Goal: Task Accomplishment & Management: Complete application form

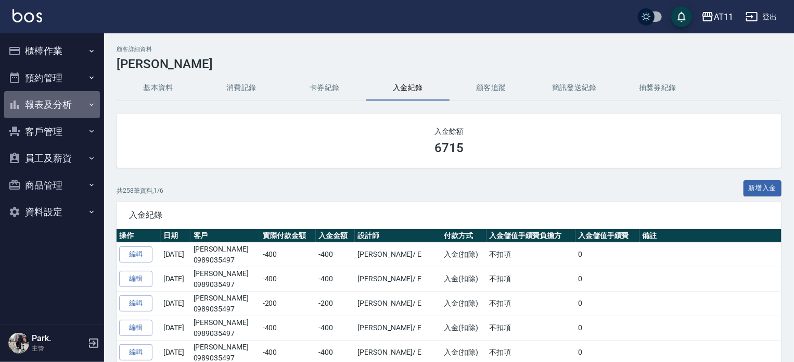
click at [57, 103] on button "報表及分析" at bounding box center [52, 104] width 96 height 27
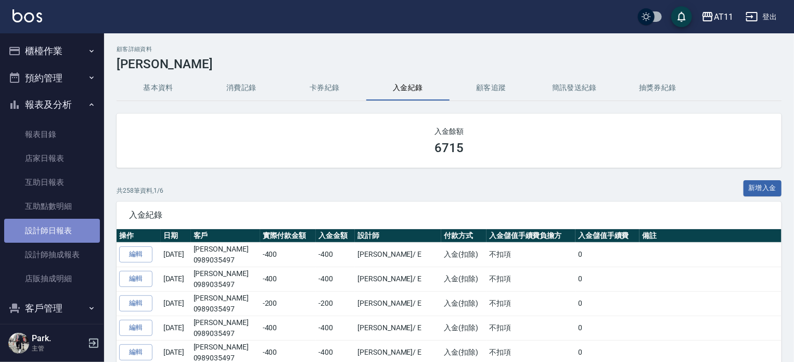
click at [60, 235] on link "設計師日報表" at bounding box center [52, 230] width 96 height 24
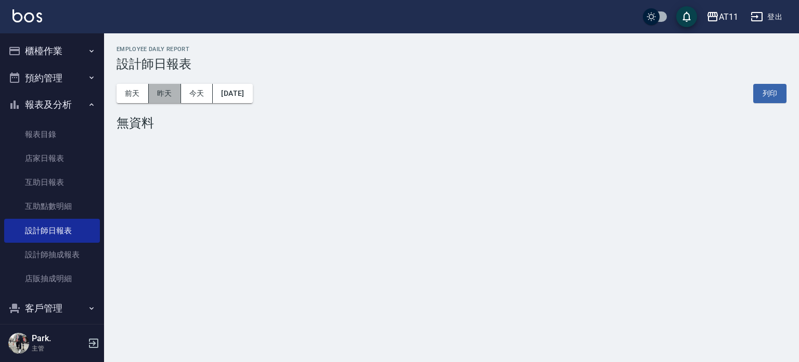
click at [164, 88] on button "昨天" at bounding box center [165, 93] width 32 height 19
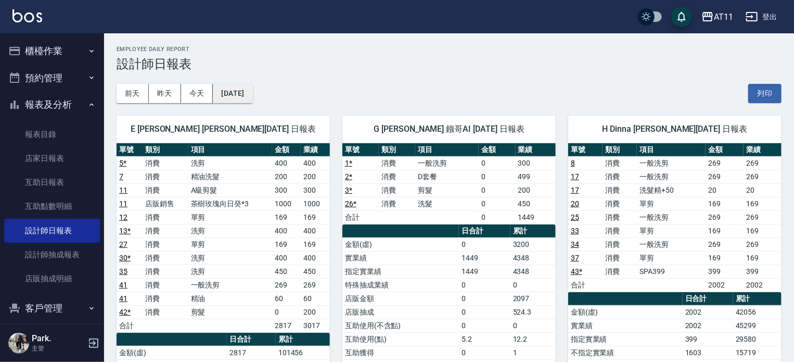
click at [233, 95] on button "[DATE]" at bounding box center [233, 93] width 40 height 19
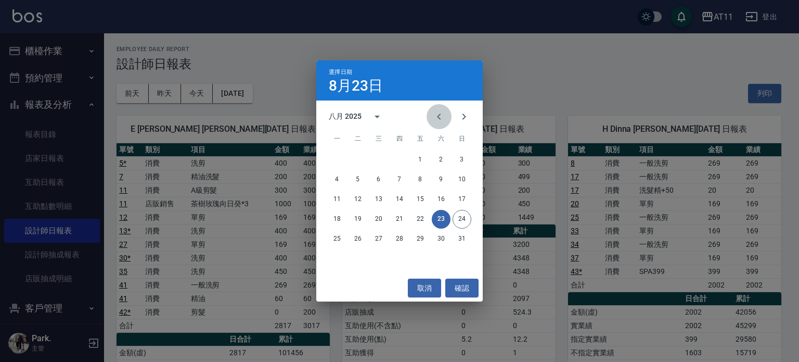
click at [432, 115] on button "Previous month" at bounding box center [439, 116] width 25 height 25
click at [415, 220] on button "25" at bounding box center [420, 219] width 19 height 19
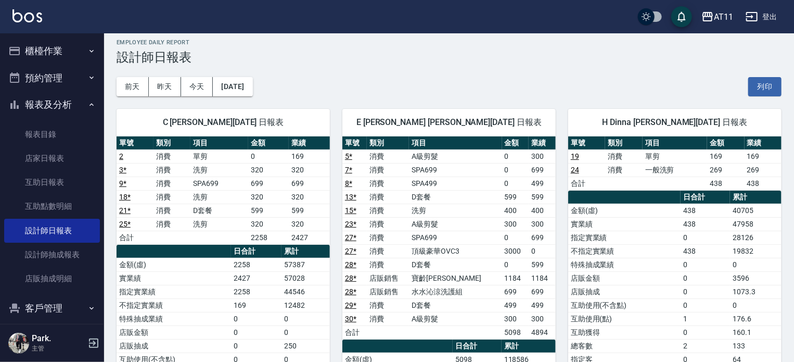
scroll to position [104, 0]
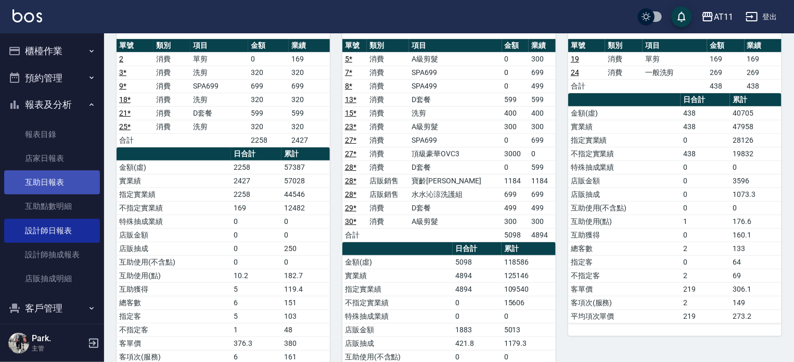
drag, startPoint x: 75, startPoint y: 205, endPoint x: 63, endPoint y: 192, distance: 18.0
click at [75, 205] on link "互助點數明細" at bounding box center [52, 206] width 96 height 24
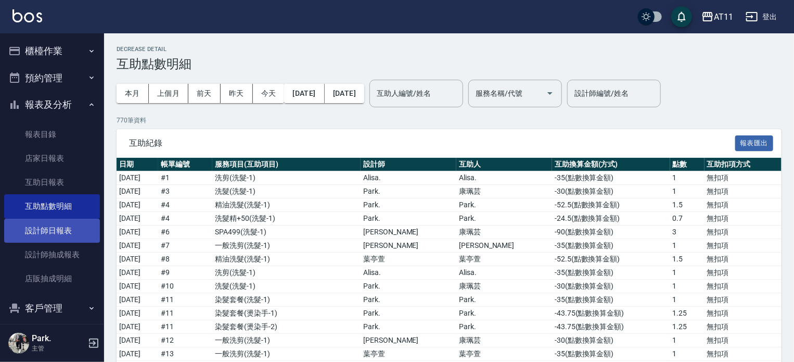
click at [60, 232] on link "設計師日報表" at bounding box center [52, 230] width 96 height 24
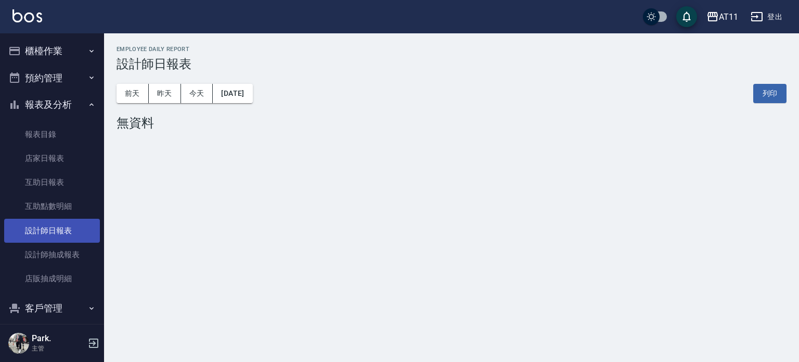
click at [74, 234] on link "設計師日報表" at bounding box center [52, 230] width 96 height 24
click at [75, 234] on link "設計師日報表" at bounding box center [52, 230] width 96 height 24
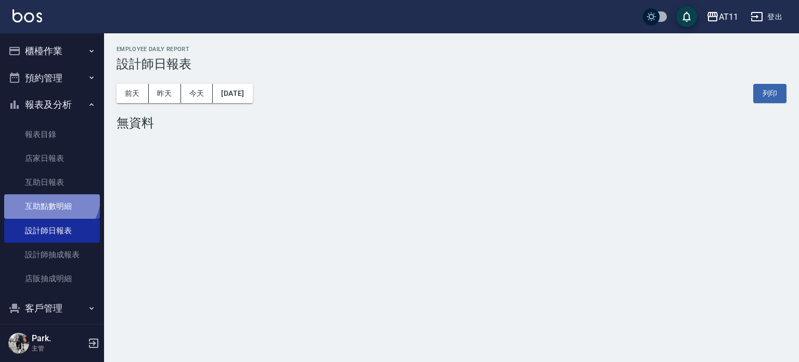
click at [47, 195] on link "互助點數明細" at bounding box center [52, 206] width 96 height 24
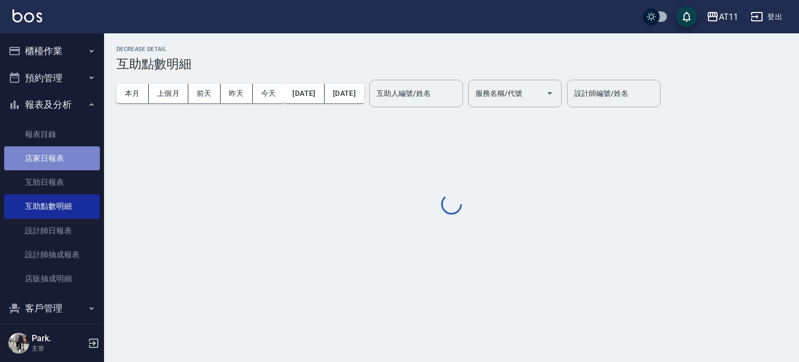
click at [53, 164] on link "店家日報表" at bounding box center [52, 158] width 96 height 24
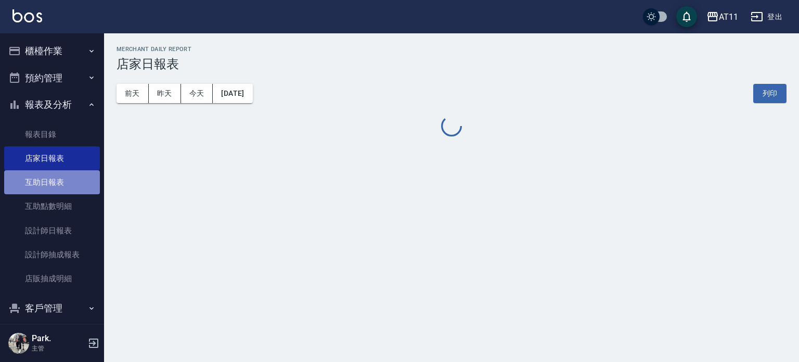
click at [75, 182] on link "互助日報表" at bounding box center [52, 182] width 96 height 24
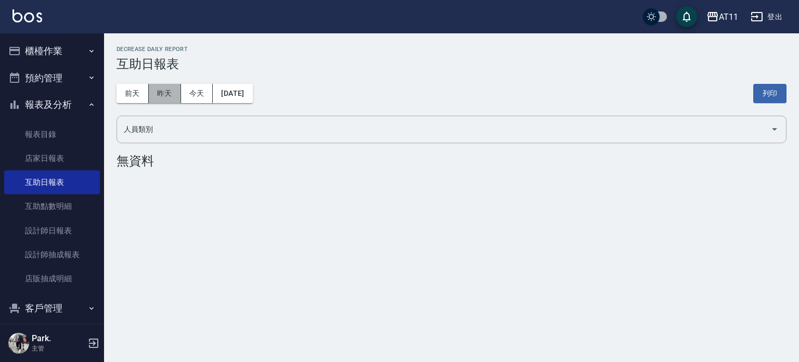
click at [175, 91] on button "昨天" at bounding box center [165, 93] width 32 height 19
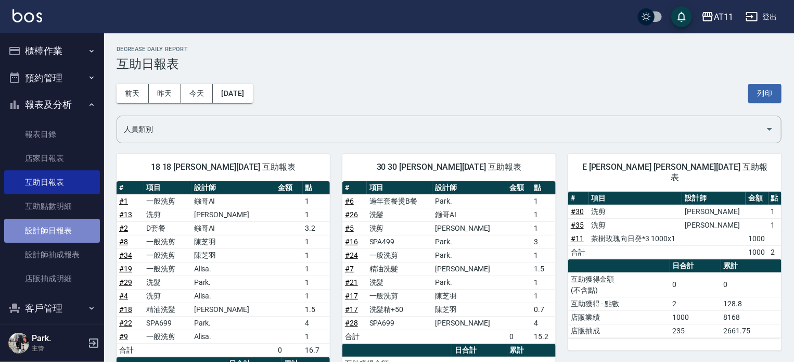
click at [66, 233] on link "設計師日報表" at bounding box center [52, 230] width 96 height 24
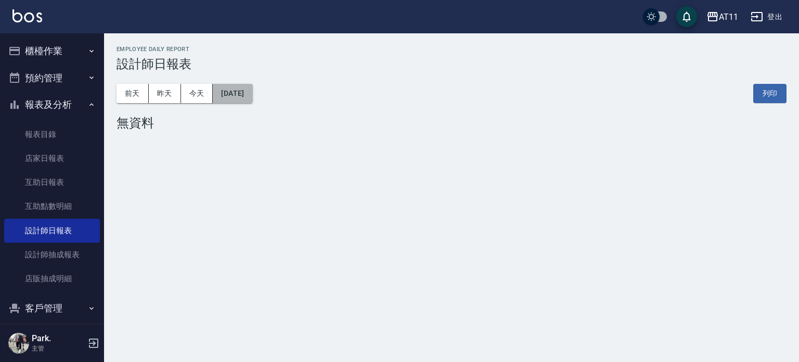
click at [247, 92] on button "[DATE]" at bounding box center [233, 93] width 40 height 19
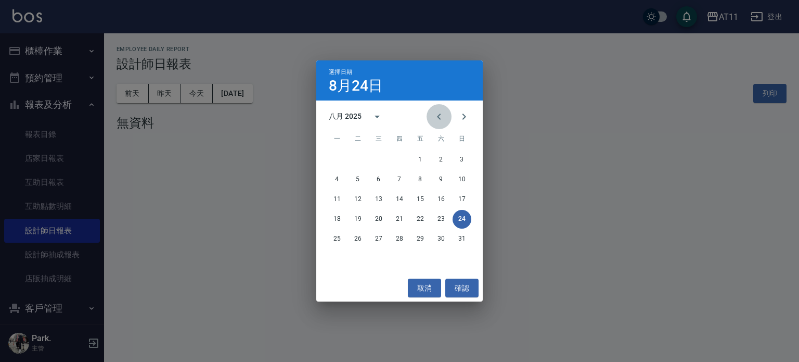
click at [431, 118] on button "Previous month" at bounding box center [439, 116] width 25 height 25
click at [399, 237] on button "31" at bounding box center [399, 238] width 19 height 19
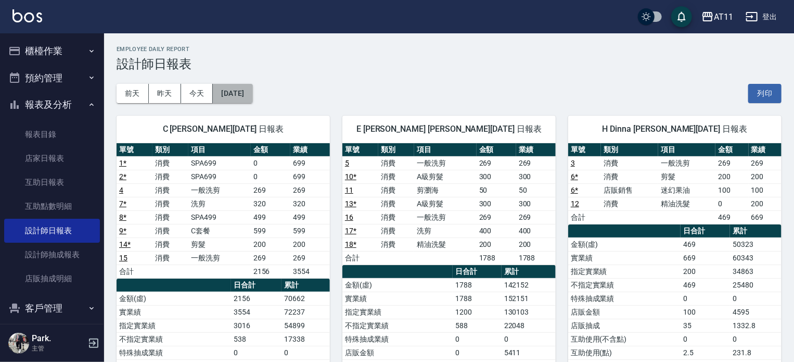
click at [250, 94] on button "[DATE]" at bounding box center [233, 93] width 40 height 19
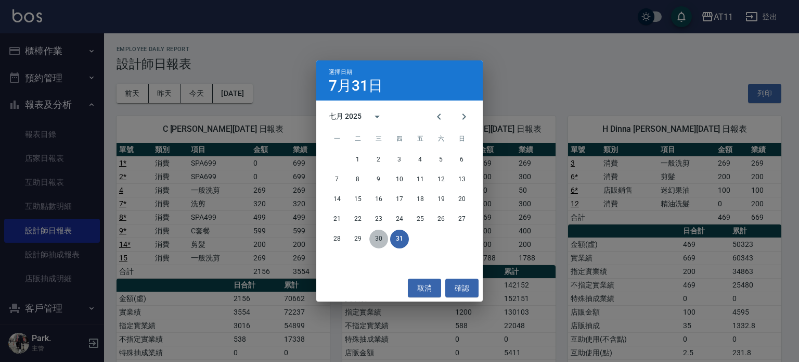
click at [379, 239] on button "30" at bounding box center [378, 238] width 19 height 19
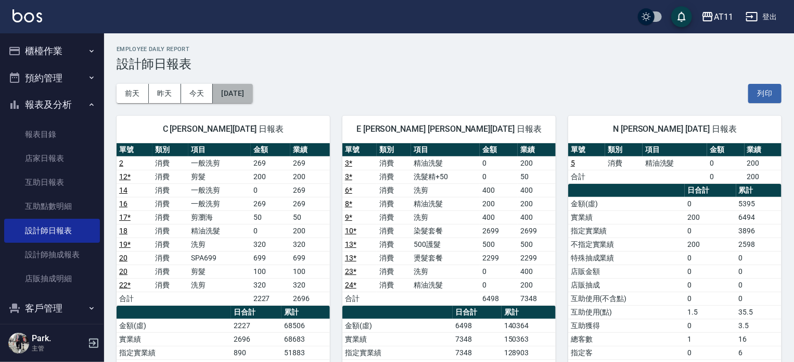
click at [252, 95] on button "[DATE]" at bounding box center [233, 93] width 40 height 19
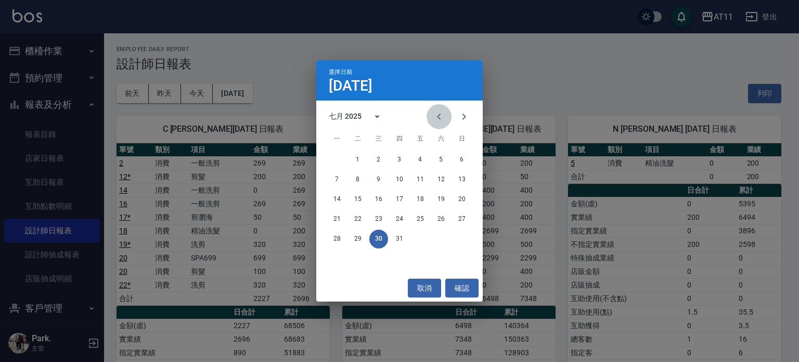
click at [439, 117] on icon "Previous month" at bounding box center [439, 116] width 12 height 12
click at [339, 257] on button "30" at bounding box center [337, 258] width 19 height 19
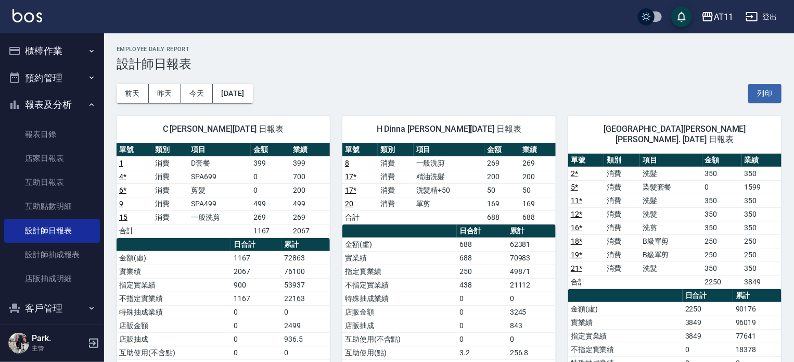
click at [252, 88] on button "[DATE]" at bounding box center [233, 93] width 40 height 19
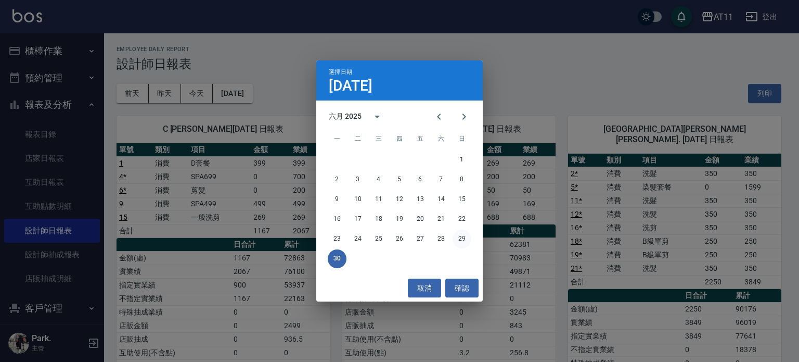
click at [462, 234] on button "29" at bounding box center [462, 238] width 19 height 19
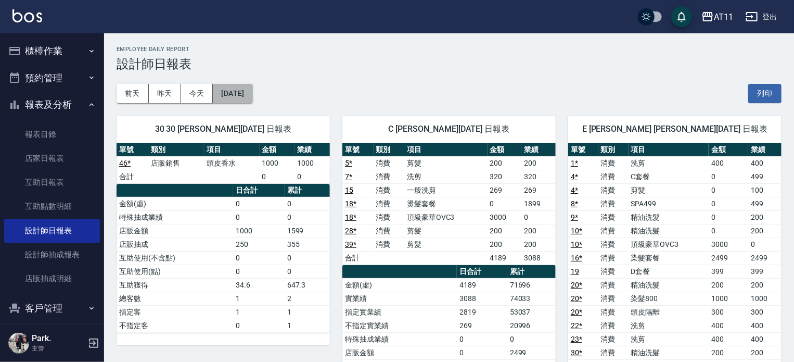
click at [252, 87] on button "[DATE]" at bounding box center [233, 93] width 40 height 19
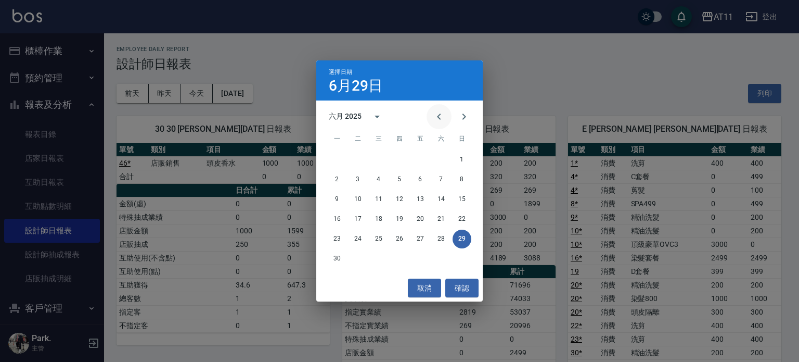
click at [440, 113] on icon "Previous month" at bounding box center [439, 116] width 12 height 12
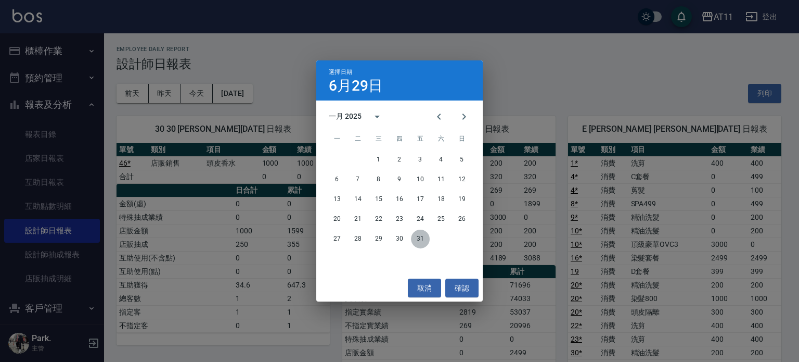
click at [424, 237] on button "31" at bounding box center [420, 238] width 19 height 19
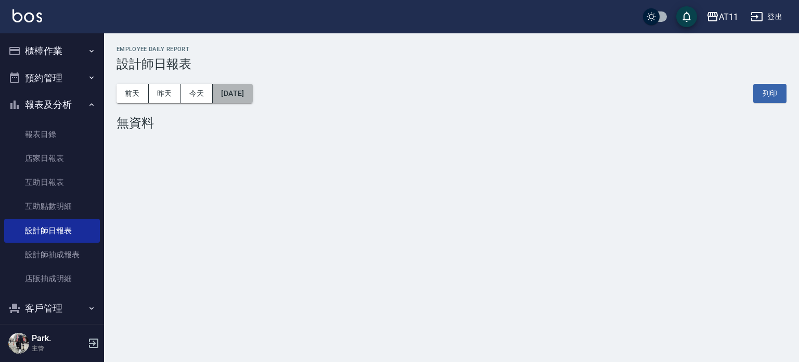
click at [241, 99] on button "[DATE]" at bounding box center [233, 93] width 40 height 19
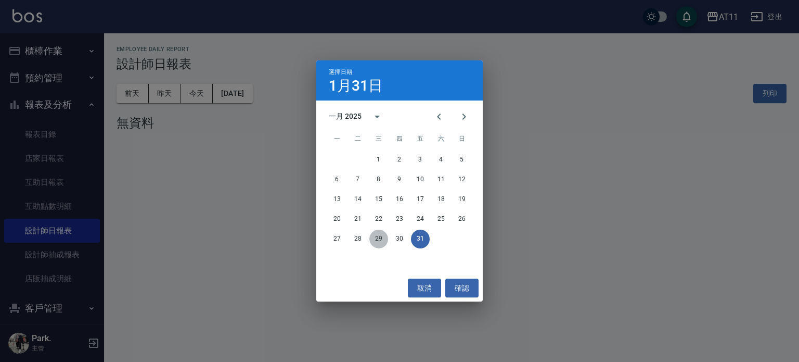
click at [378, 239] on button "29" at bounding box center [378, 238] width 19 height 19
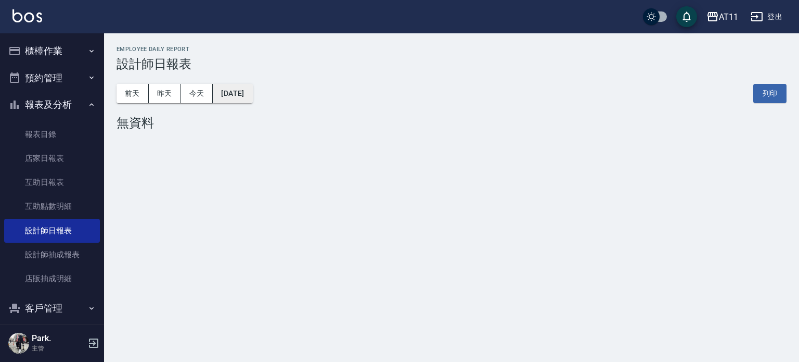
click at [252, 100] on button "[DATE]" at bounding box center [233, 93] width 40 height 19
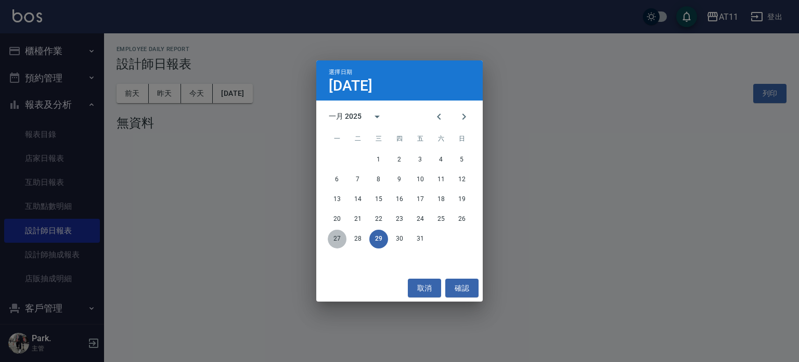
click at [334, 238] on button "27" at bounding box center [337, 238] width 19 height 19
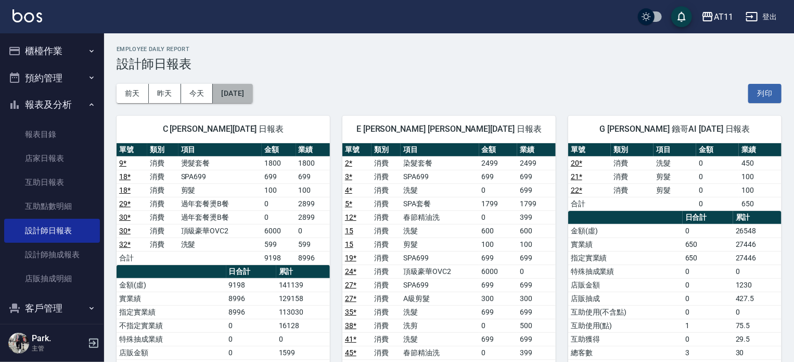
click at [252, 93] on button "[DATE]" at bounding box center [233, 93] width 40 height 19
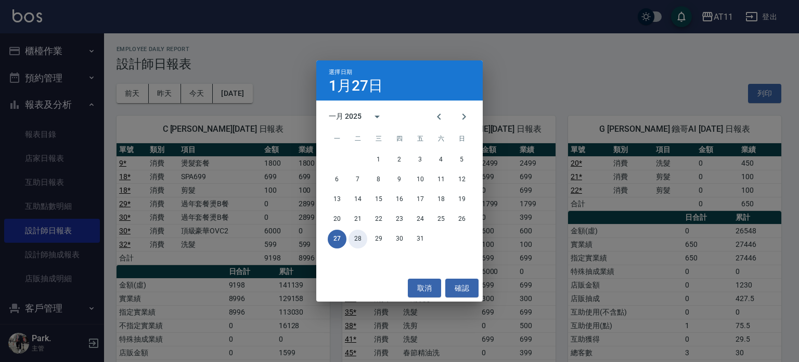
click at [358, 235] on button "28" at bounding box center [358, 238] width 19 height 19
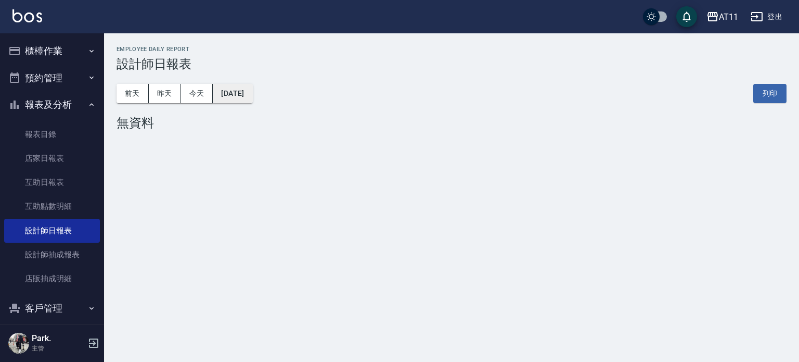
click at [243, 92] on button "[DATE]" at bounding box center [233, 93] width 40 height 19
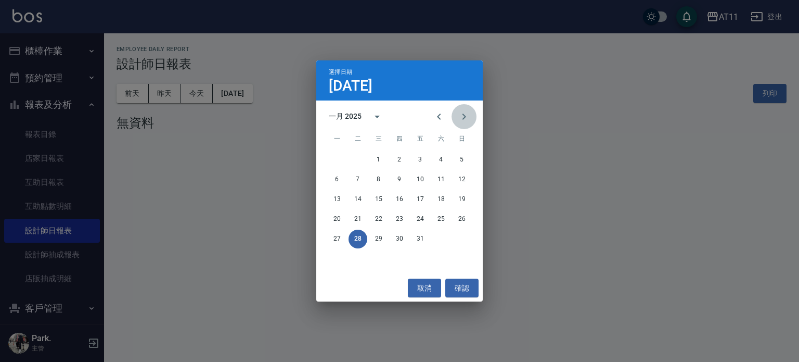
click at [460, 114] on icon "Next month" at bounding box center [464, 116] width 12 height 12
click at [418, 241] on button "28" at bounding box center [420, 238] width 19 height 19
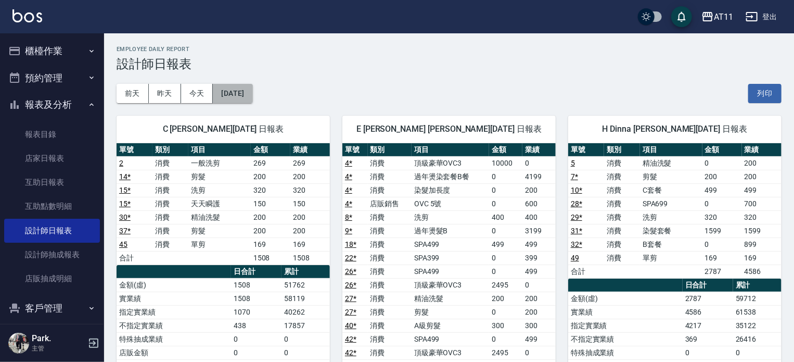
click at [252, 95] on button "[DATE]" at bounding box center [233, 93] width 40 height 19
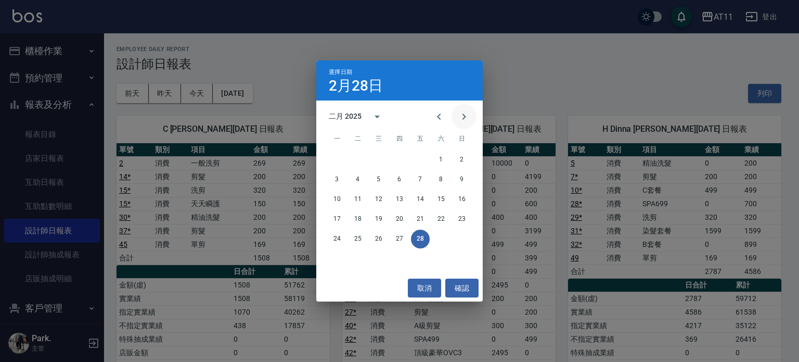
click at [468, 114] on icon "Next month" at bounding box center [464, 116] width 12 height 12
click at [337, 257] on button "31" at bounding box center [337, 258] width 19 height 19
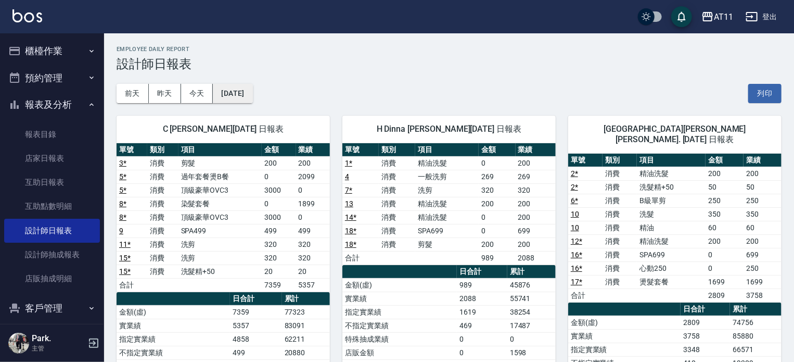
click at [250, 93] on button "[DATE]" at bounding box center [233, 93] width 40 height 19
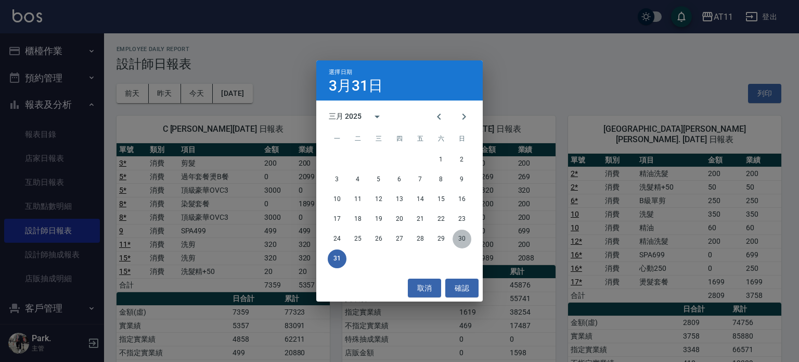
click at [461, 241] on button "30" at bounding box center [462, 238] width 19 height 19
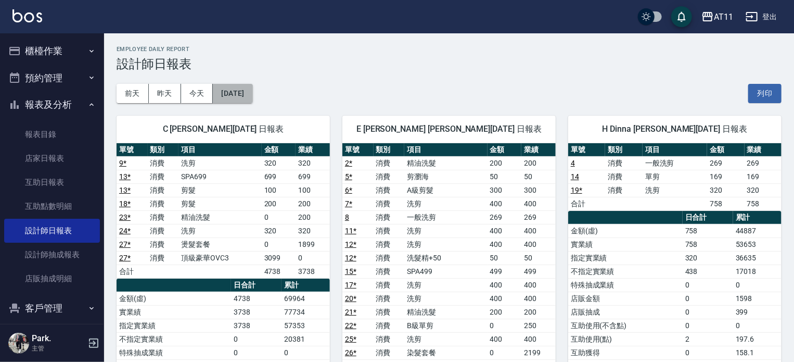
click at [252, 94] on button "[DATE]" at bounding box center [233, 93] width 40 height 19
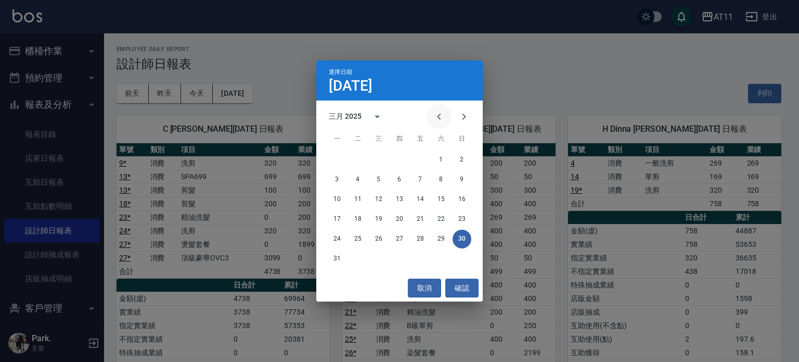
click at [442, 117] on icon "Previous month" at bounding box center [439, 116] width 12 height 12
click at [420, 240] on button "28" at bounding box center [420, 238] width 19 height 19
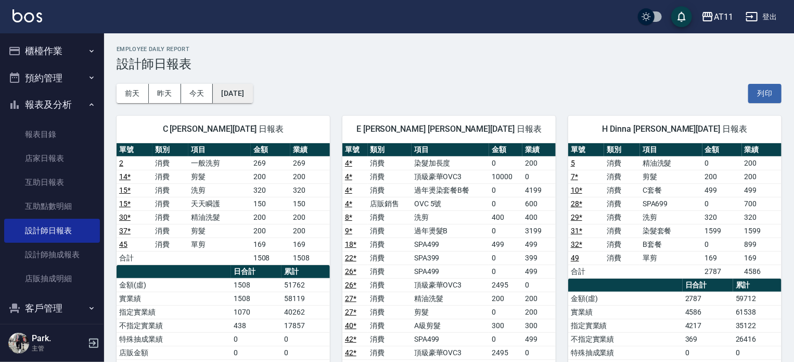
click at [242, 91] on button "[DATE]" at bounding box center [233, 93] width 40 height 19
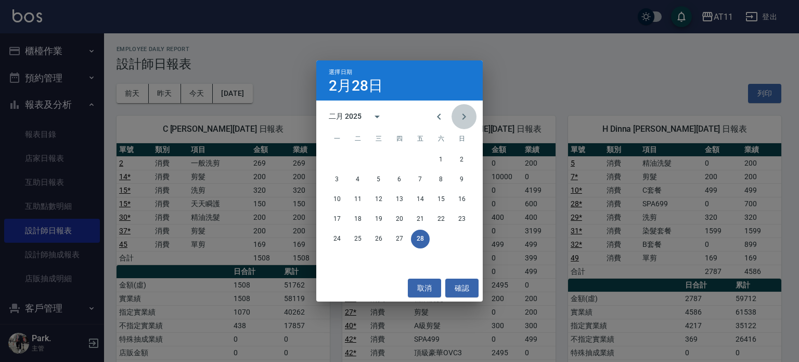
click at [461, 114] on icon "Next month" at bounding box center [464, 116] width 12 height 12
click at [465, 237] on button "30" at bounding box center [462, 238] width 19 height 19
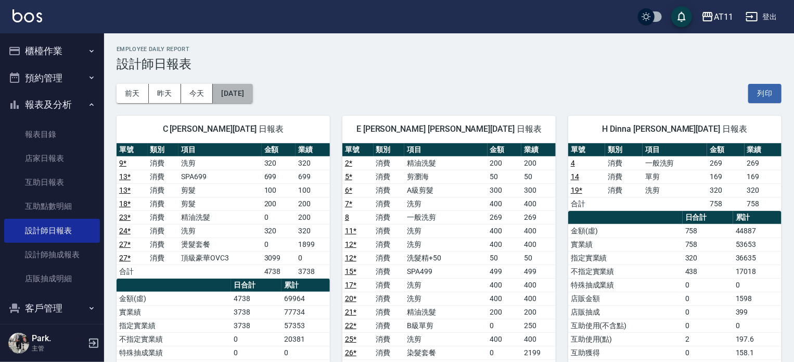
click at [252, 90] on button "[DATE]" at bounding box center [233, 93] width 40 height 19
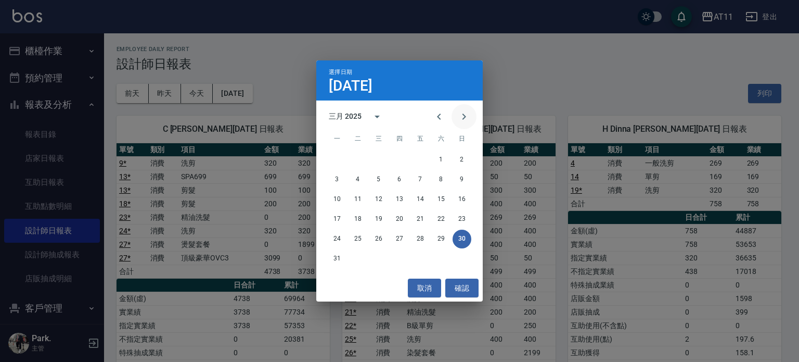
click at [467, 113] on icon "Next month" at bounding box center [464, 116] width 12 height 12
click at [383, 239] on button "30" at bounding box center [378, 238] width 19 height 19
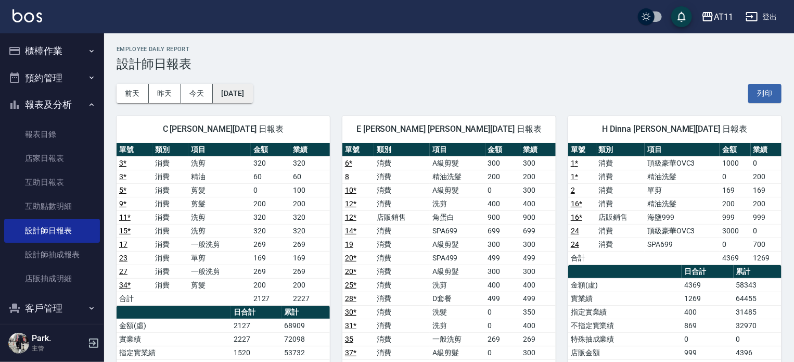
click at [252, 95] on button "[DATE]" at bounding box center [233, 93] width 40 height 19
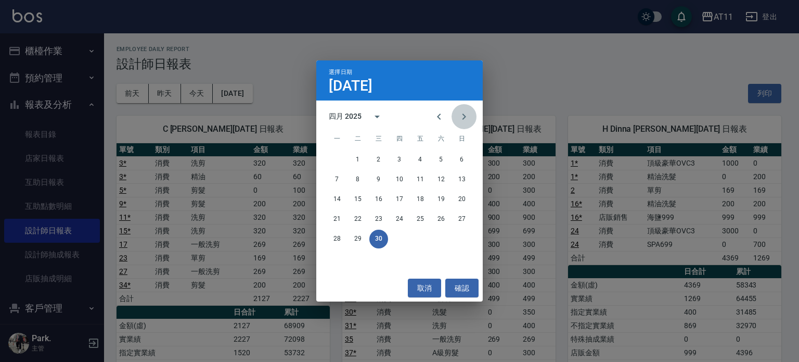
click at [466, 114] on icon "Next month" at bounding box center [464, 116] width 12 height 12
click at [444, 241] on button "31" at bounding box center [441, 238] width 19 height 19
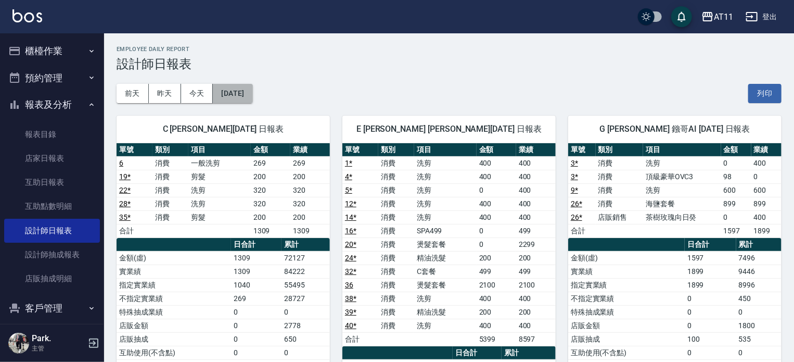
click at [249, 94] on button "[DATE]" at bounding box center [233, 93] width 40 height 19
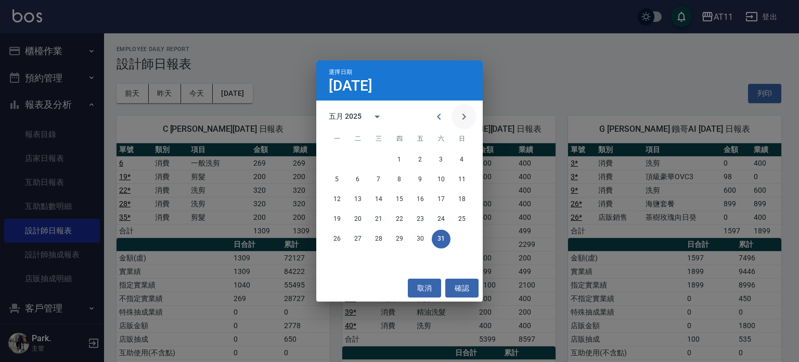
click at [468, 115] on icon "Next month" at bounding box center [464, 116] width 12 height 12
click at [339, 262] on button "30" at bounding box center [337, 258] width 19 height 19
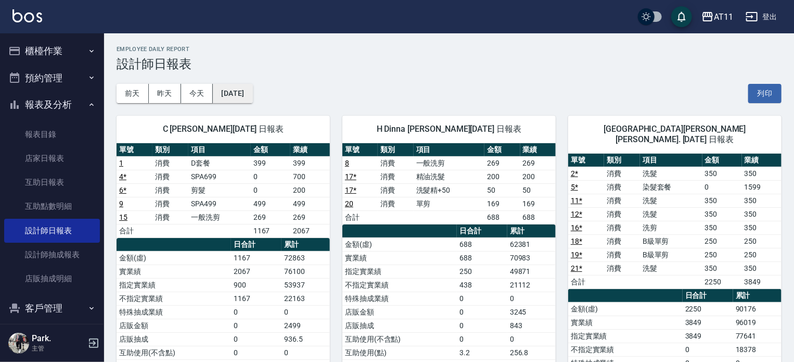
click at [252, 91] on button "[DATE]" at bounding box center [233, 93] width 40 height 19
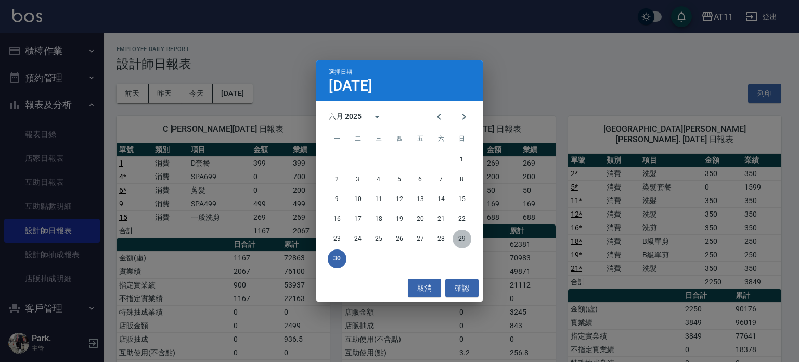
click at [462, 241] on button "29" at bounding box center [462, 238] width 19 height 19
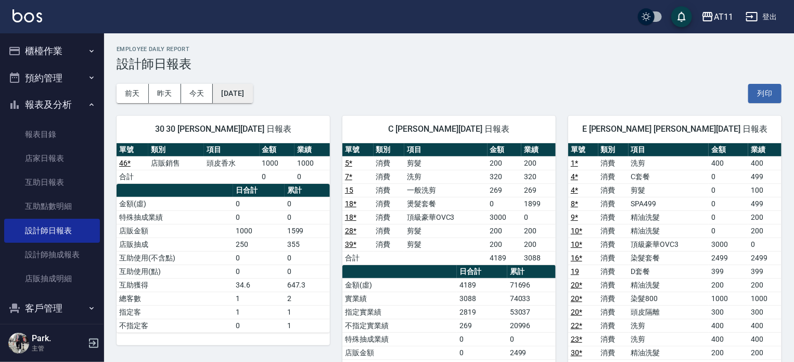
click at [250, 91] on button "[DATE]" at bounding box center [233, 93] width 40 height 19
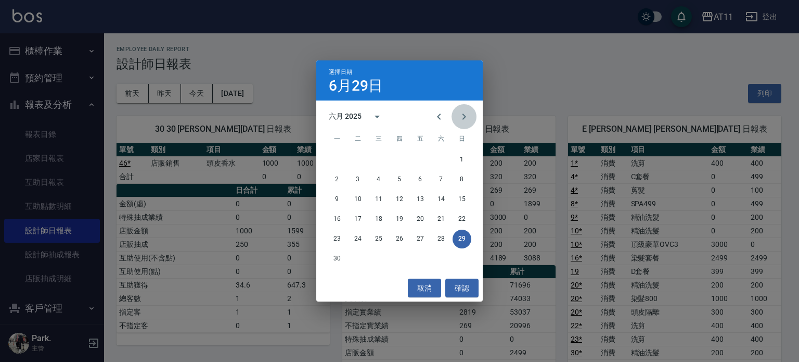
click at [460, 115] on icon "Next month" at bounding box center [464, 116] width 12 height 12
click at [402, 241] on button "31" at bounding box center [399, 238] width 19 height 19
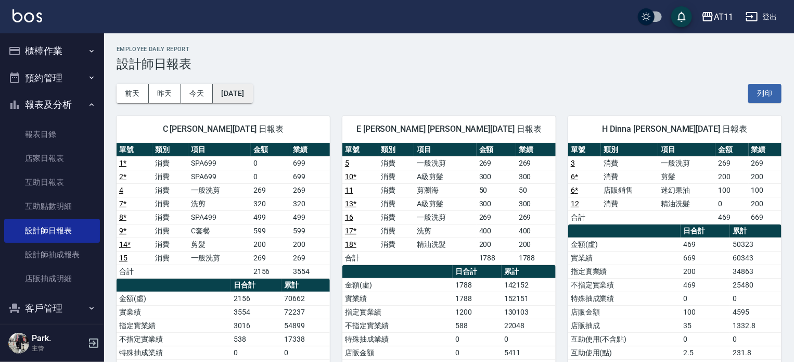
click at [252, 94] on button "[DATE]" at bounding box center [233, 93] width 40 height 19
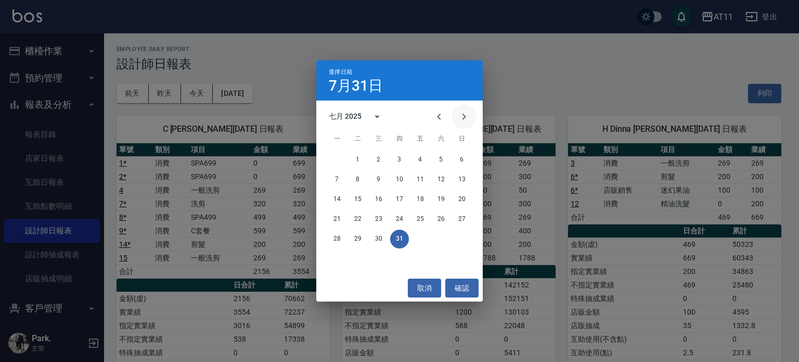
drag, startPoint x: 468, startPoint y: 116, endPoint x: 462, endPoint y: 117, distance: 6.3
click at [466, 116] on icon "Next month" at bounding box center [464, 116] width 12 height 12
click at [439, 219] on button "23" at bounding box center [441, 219] width 19 height 19
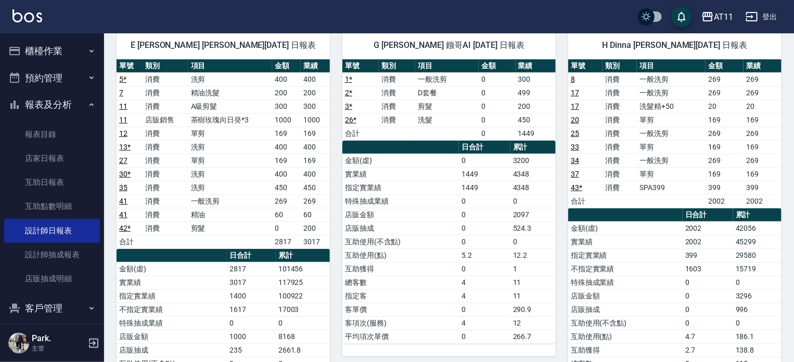
scroll to position [104, 0]
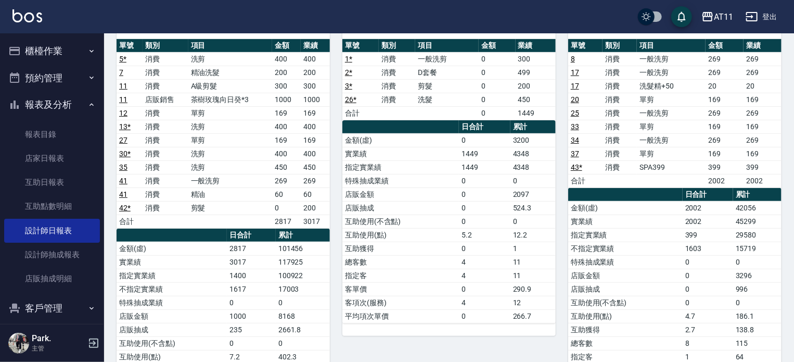
click at [48, 99] on button "報表及分析" at bounding box center [52, 104] width 96 height 27
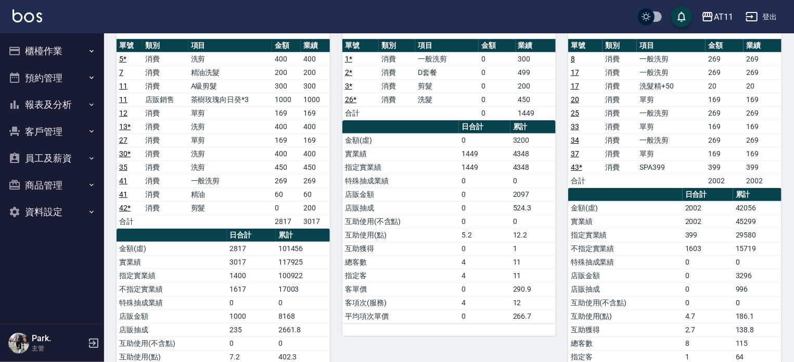
click at [45, 78] on button "預約管理" at bounding box center [52, 78] width 96 height 27
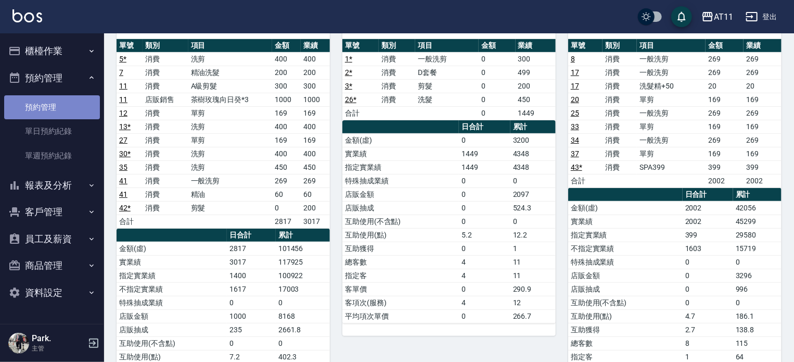
click at [50, 106] on link "預約管理" at bounding box center [52, 107] width 96 height 24
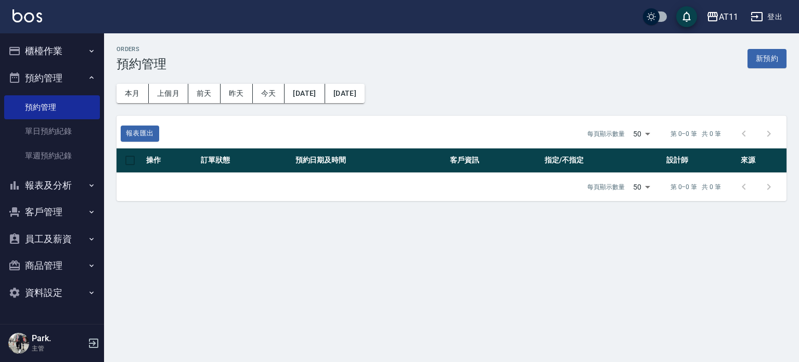
click at [56, 76] on button "預約管理" at bounding box center [52, 78] width 96 height 27
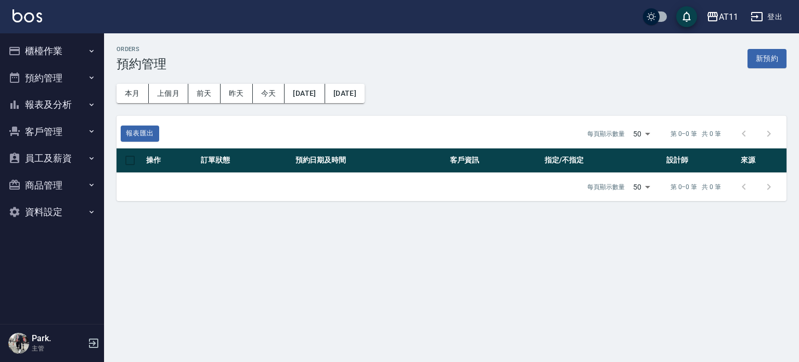
click at [48, 82] on button "預約管理" at bounding box center [52, 78] width 96 height 27
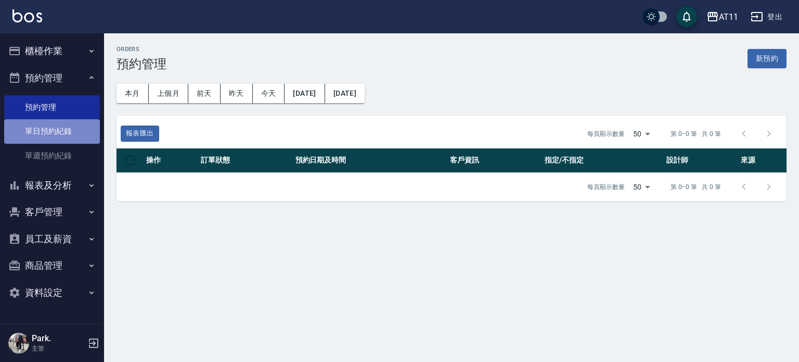
click at [59, 130] on link "單日預約紀錄" at bounding box center [52, 131] width 96 height 24
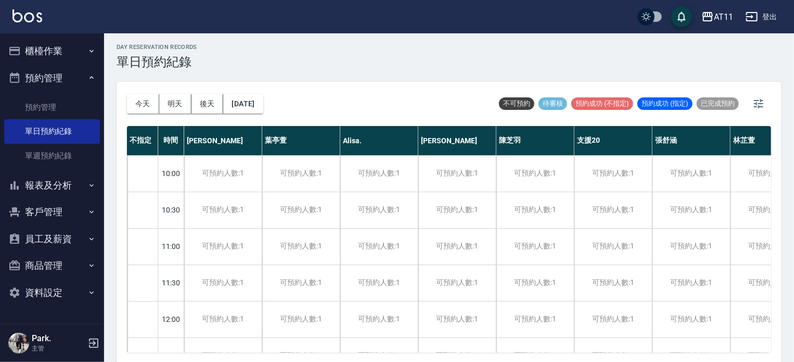
scroll to position [3, 0]
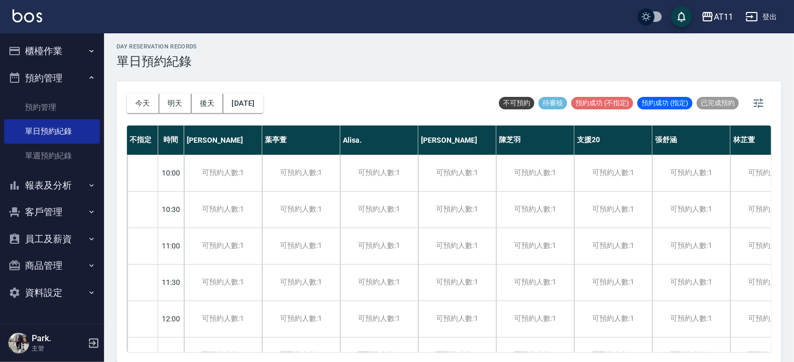
drag, startPoint x: 771, startPoint y: 165, endPoint x: 769, endPoint y: 186, distance: 20.9
click at [769, 186] on div "[DATE] [DATE] [DATE] [DATE] 不可預約 待審核 預約成功 (不指定) 預約成功 (指定) 已完成預約 不指定 時間 [PERSON_…" at bounding box center [449, 221] width 665 height 281
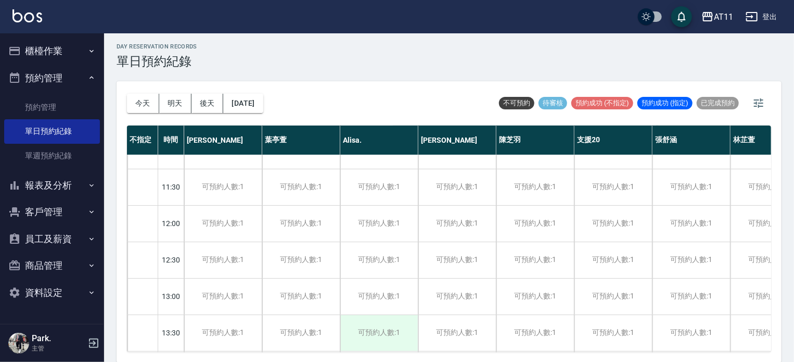
scroll to position [0, 0]
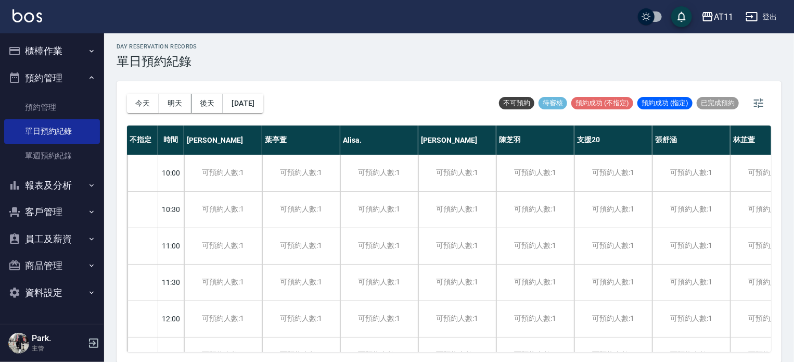
click at [48, 182] on button "報表及分析" at bounding box center [52, 185] width 96 height 27
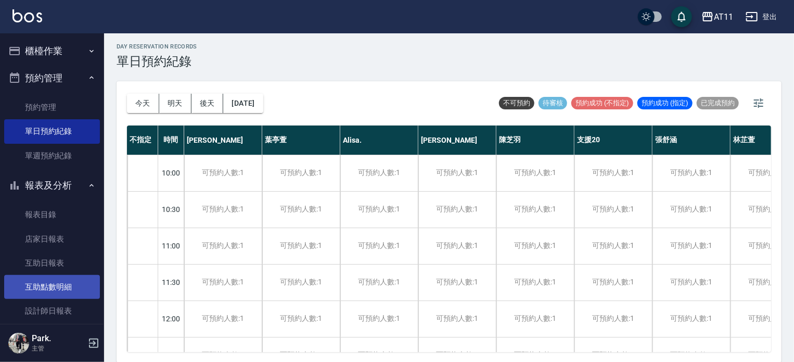
scroll to position [52, 0]
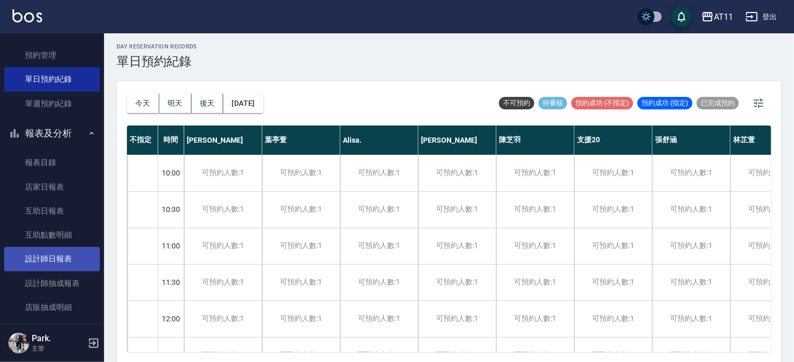
click at [60, 257] on link "設計師日報表" at bounding box center [52, 259] width 96 height 24
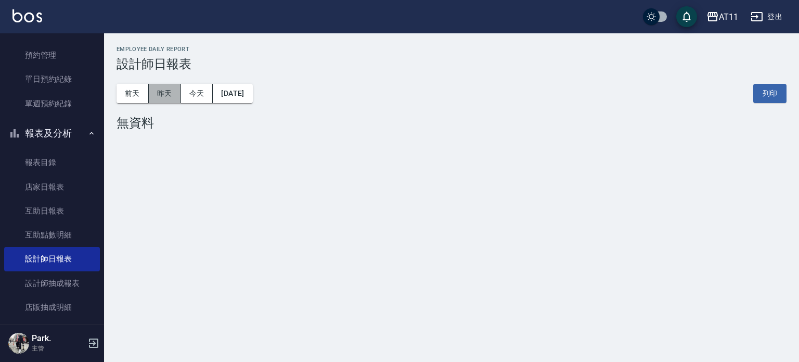
click at [154, 95] on button "昨天" at bounding box center [165, 93] width 32 height 19
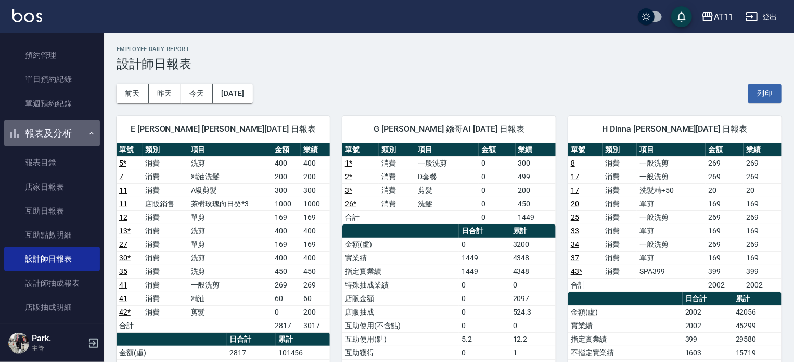
click at [55, 133] on button "報表及分析" at bounding box center [52, 133] width 96 height 27
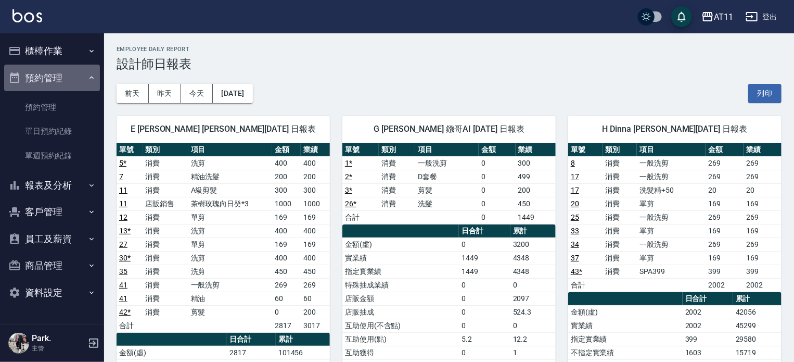
click at [69, 73] on button "預約管理" at bounding box center [52, 78] width 96 height 27
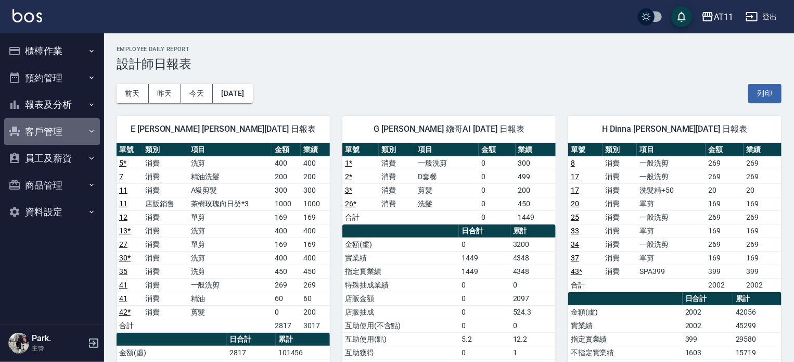
click at [70, 137] on button "客戶管理" at bounding box center [52, 131] width 96 height 27
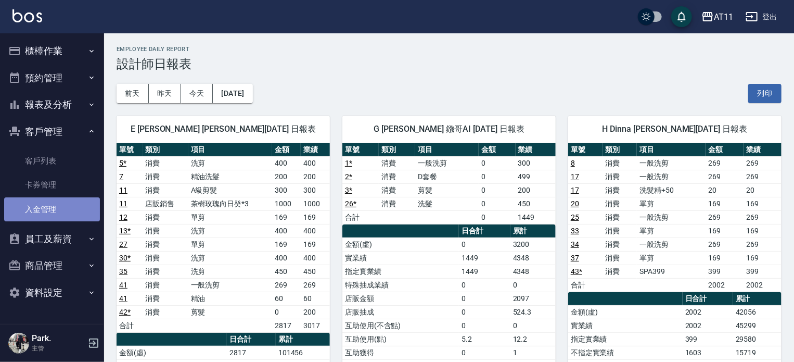
click at [45, 208] on link "入金管理" at bounding box center [52, 209] width 96 height 24
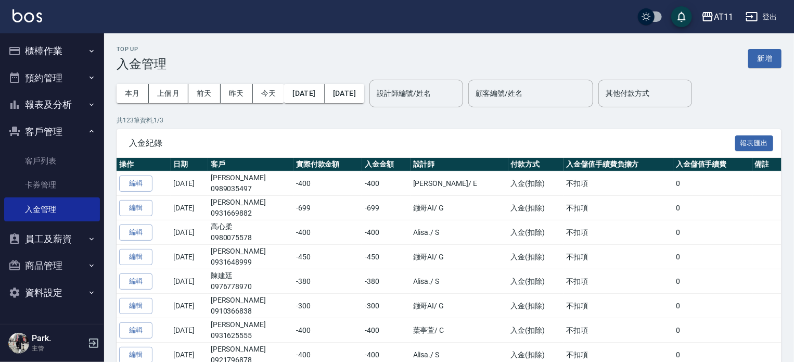
click at [767, 56] on button "新增" at bounding box center [764, 58] width 33 height 19
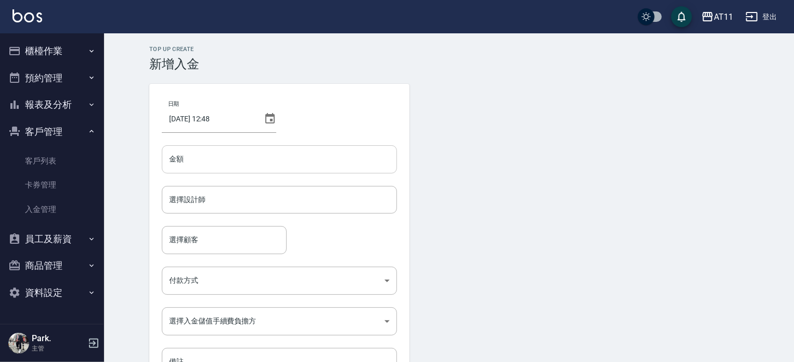
click at [295, 156] on input "金額" at bounding box center [279, 159] width 235 height 28
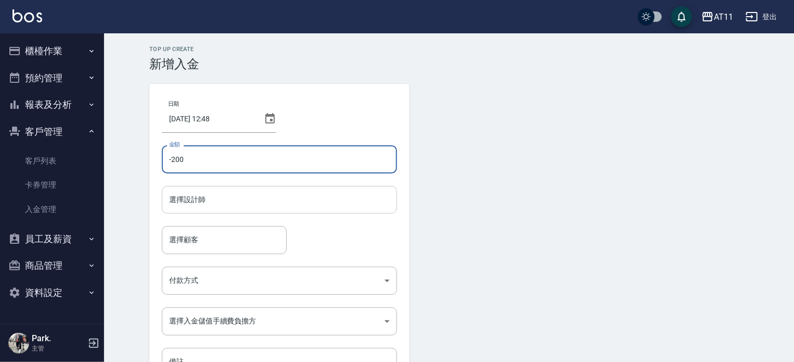
type input "-200"
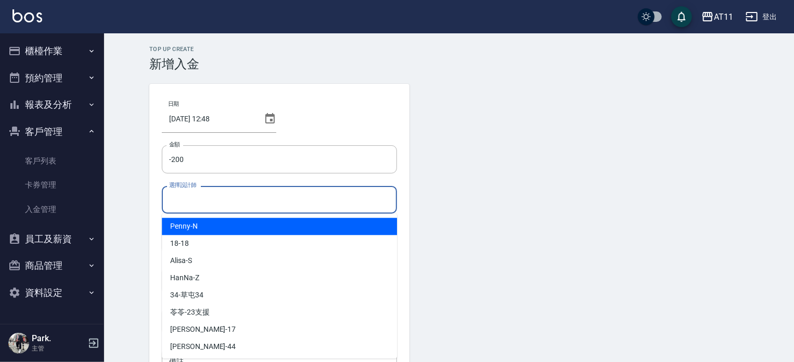
click at [287, 201] on input "選擇設計師" at bounding box center [279, 199] width 226 height 18
type input "ㄍ"
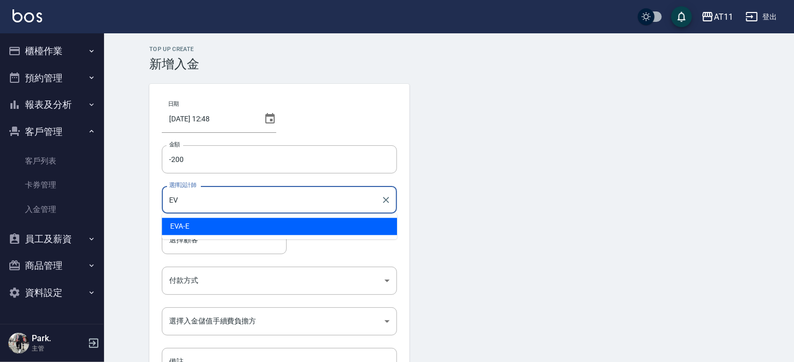
type input "E"
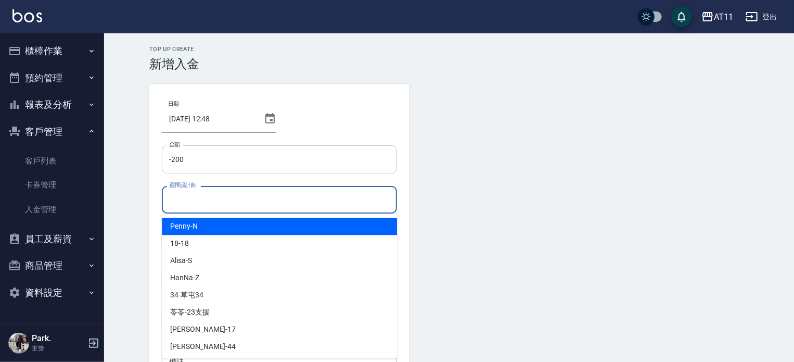
click at [172, 159] on input "-200" at bounding box center [279, 159] width 235 height 28
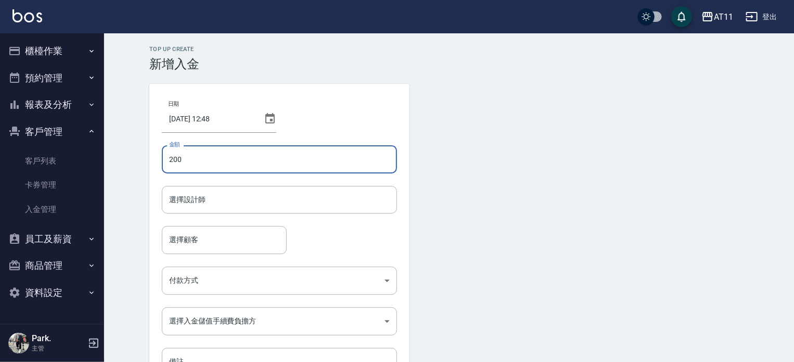
click at [226, 153] on input "200" at bounding box center [279, 159] width 235 height 28
type input "269"
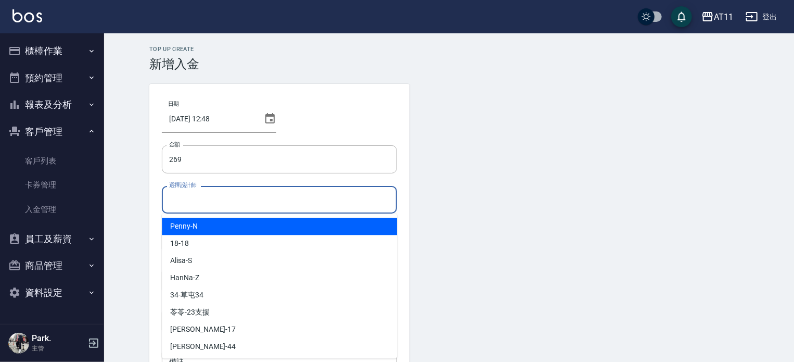
click at [214, 201] on input "選擇設計師" at bounding box center [279, 199] width 226 height 18
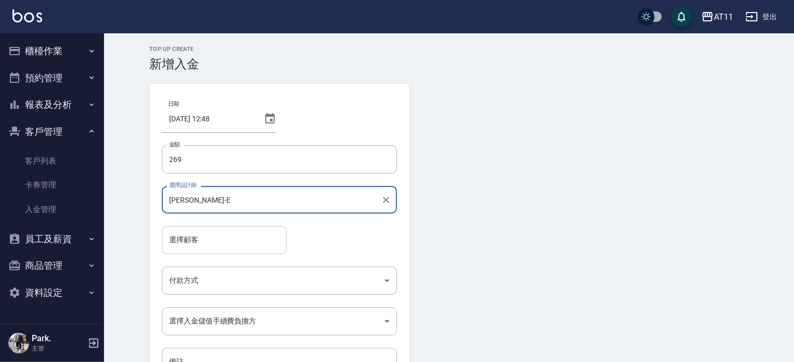
type input "[PERSON_NAME]-E"
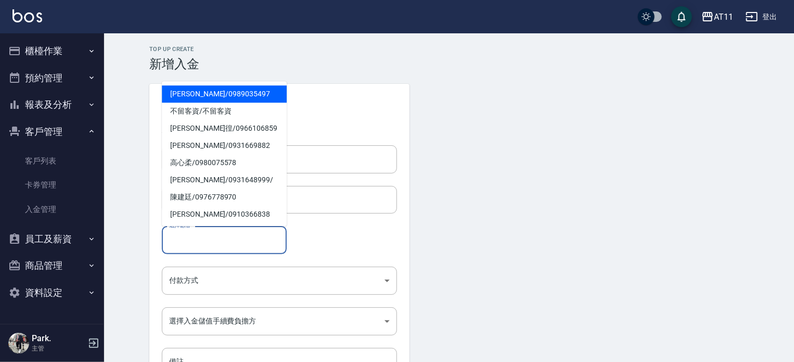
click at [214, 231] on input "選擇顧客" at bounding box center [223, 239] width 115 height 18
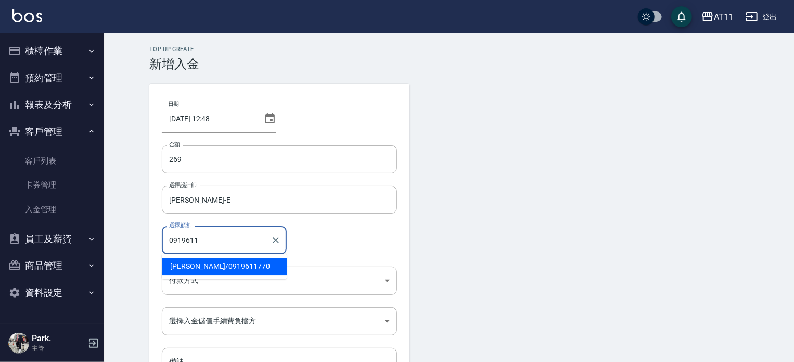
click at [227, 265] on span "[PERSON_NAME]/ 0919611770" at bounding box center [224, 265] width 125 height 17
type input "[PERSON_NAME]/0919611770"
click at [227, 276] on body "AT11 登出 櫃檯作業 打帳單 帳單列表 現金收支登錄 材料自購登錄 每日結帳 排班表 現場電腦打卡 掃碼打卡 預約管理 預約管理 單日預約紀錄 單週預約紀…" at bounding box center [397, 216] width 794 height 432
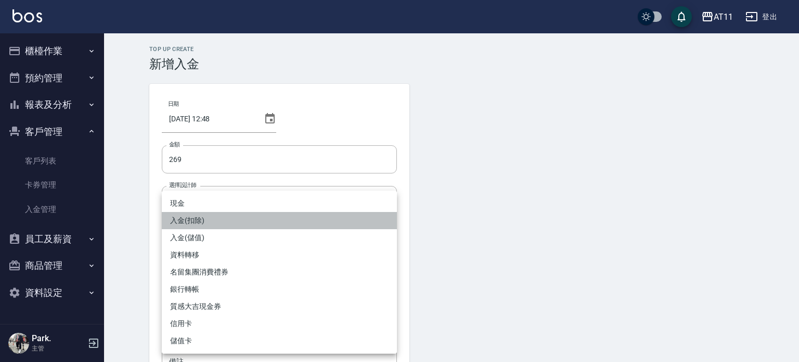
click at [239, 222] on li "入金(扣除)" at bounding box center [279, 220] width 235 height 17
type input "入金(扣除)"
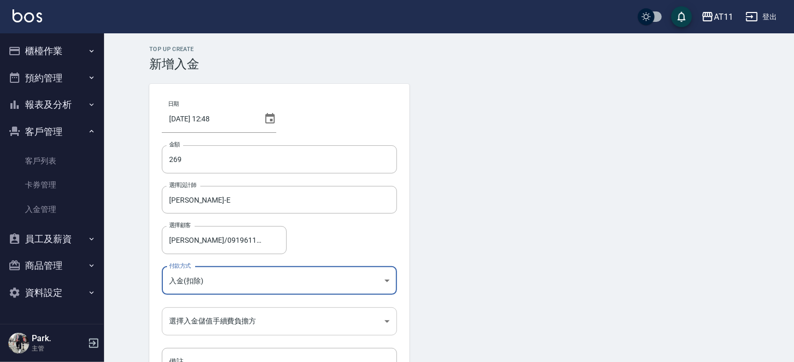
click at [255, 318] on body "AT11 登出 櫃檯作業 打帳單 帳單列表 現金收支登錄 材料自購登錄 每日結帳 排班表 現場電腦打卡 掃碼打卡 預約管理 預約管理 單日預約紀錄 單週預約紀…" at bounding box center [397, 216] width 794 height 432
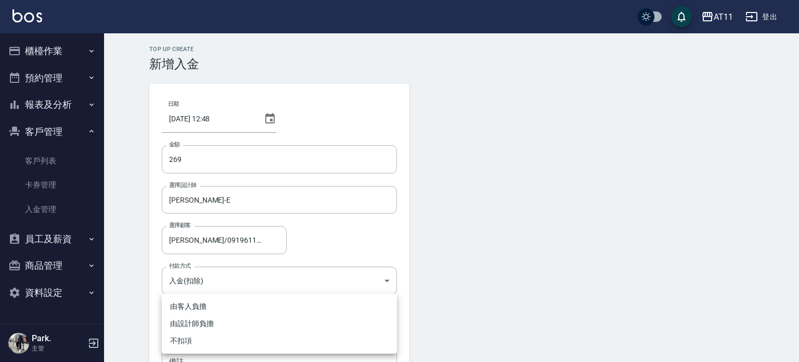
click at [246, 345] on li "不扣項" at bounding box center [279, 340] width 235 height 17
type input "WITHOUTHANDLINGFEE"
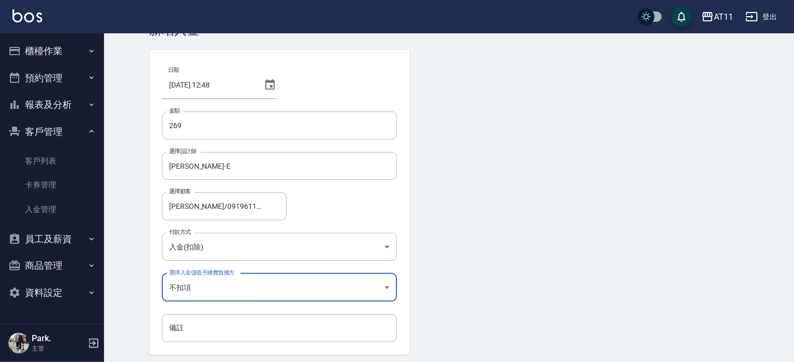
scroll to position [70, 0]
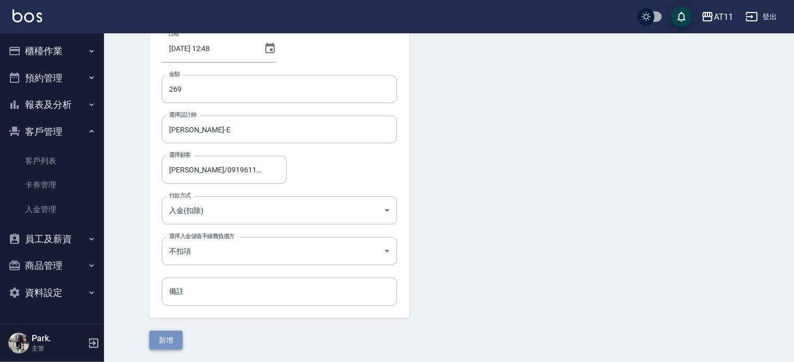
click at [162, 341] on button "新增" at bounding box center [165, 339] width 33 height 19
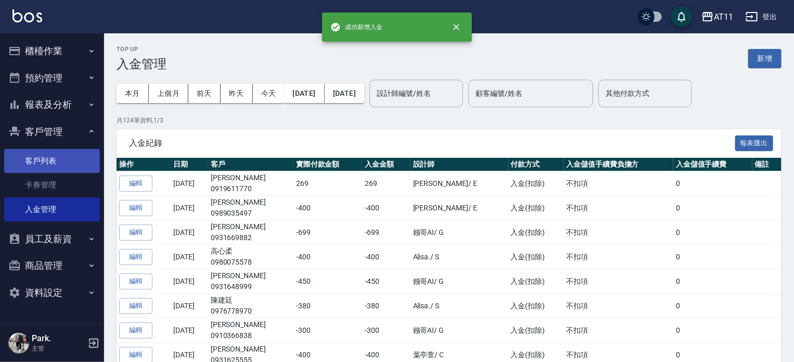
click at [50, 164] on link "客戶列表" at bounding box center [52, 161] width 96 height 24
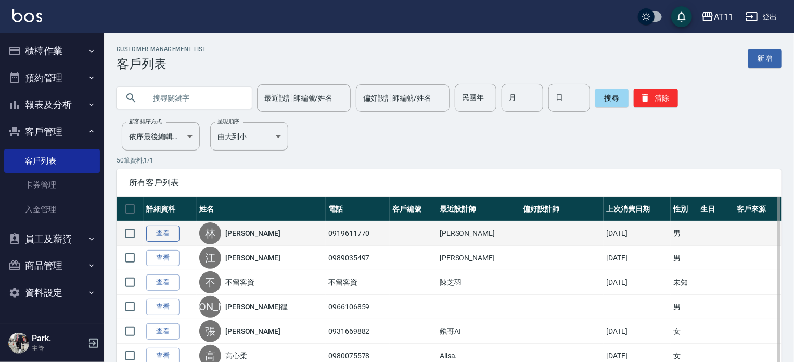
click at [152, 234] on link "查看" at bounding box center [162, 233] width 33 height 16
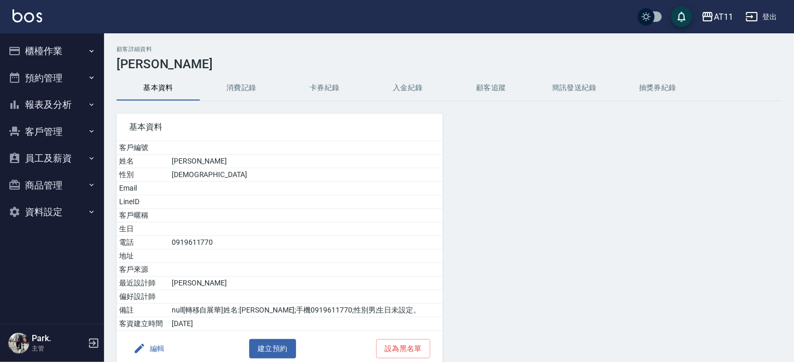
click at [413, 89] on button "入金紀錄" at bounding box center [407, 87] width 83 height 25
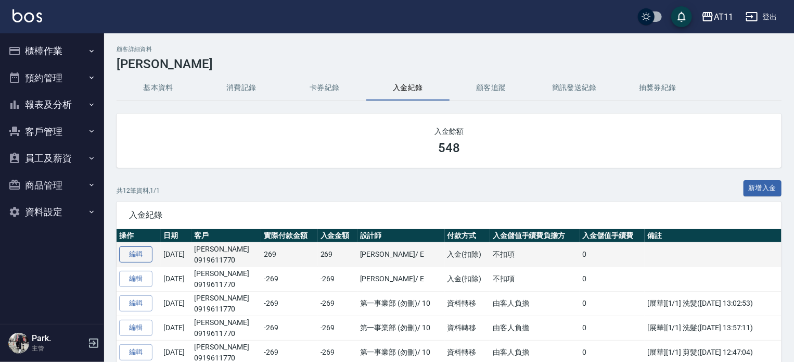
click at [139, 254] on link "編輯" at bounding box center [135, 254] width 33 height 16
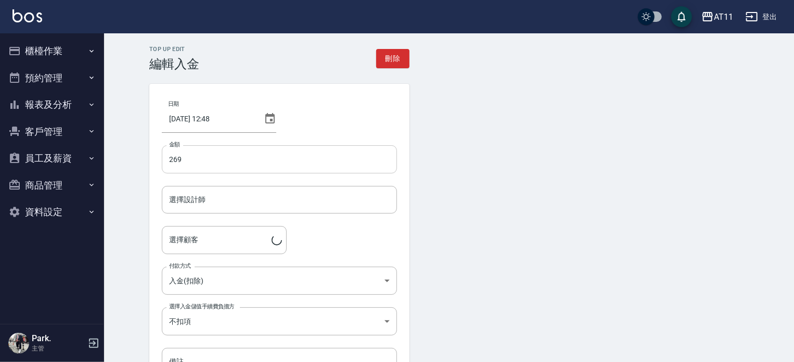
type input "[PERSON_NAME]-E"
type input "[PERSON_NAME]/0919611770"
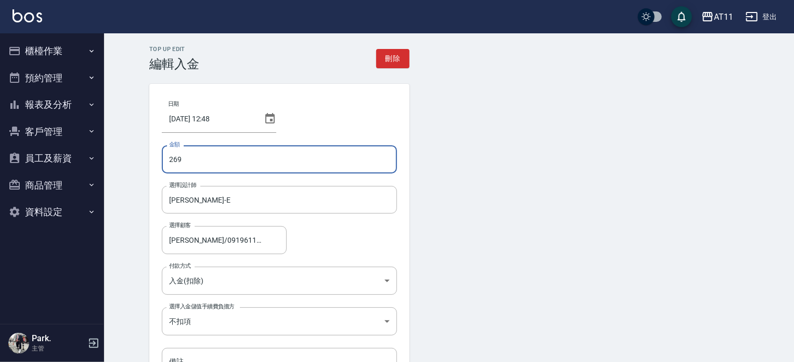
click at [170, 160] on input "269" at bounding box center [279, 159] width 235 height 28
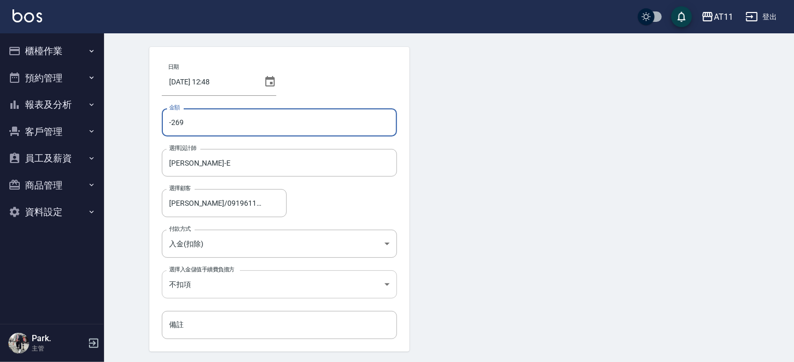
scroll to position [70, 0]
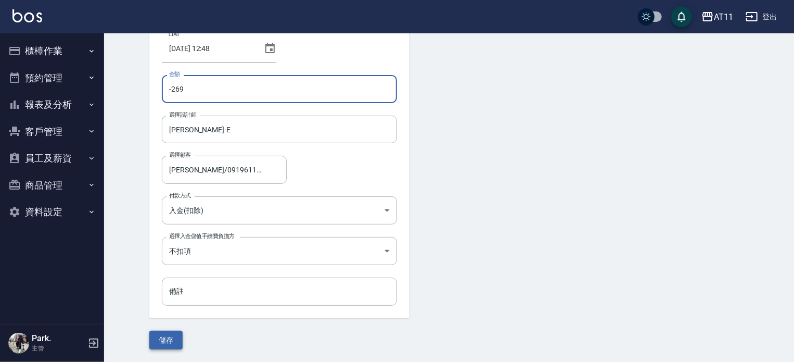
type input "-269"
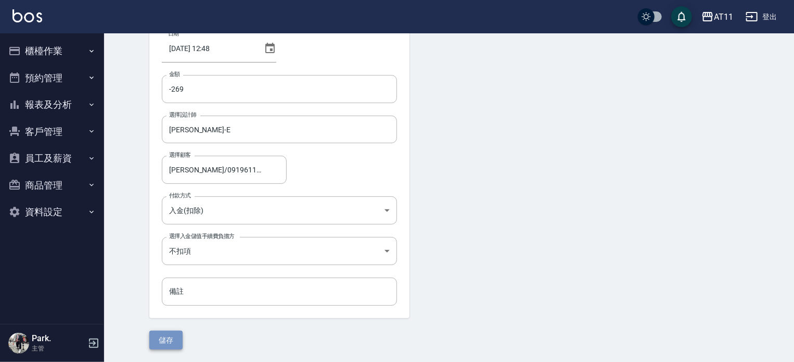
click at [169, 339] on button "儲存" at bounding box center [165, 339] width 33 height 19
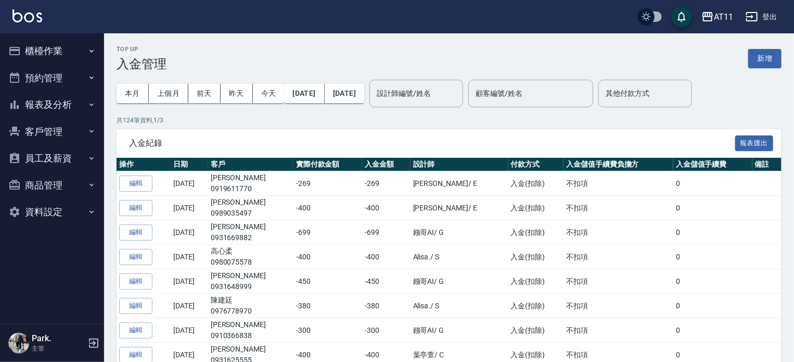
click at [53, 103] on button "報表及分析" at bounding box center [52, 104] width 96 height 27
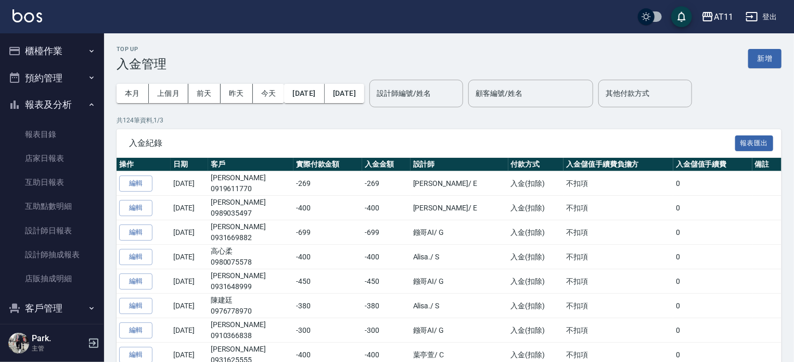
click at [52, 97] on button "報表及分析" at bounding box center [52, 104] width 96 height 27
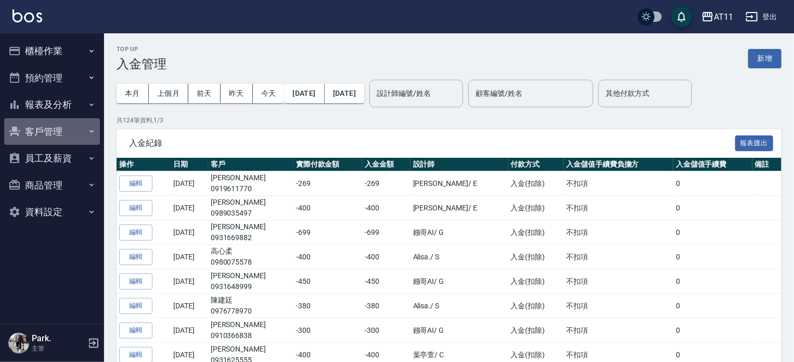
click at [52, 123] on button "客戶管理" at bounding box center [52, 131] width 96 height 27
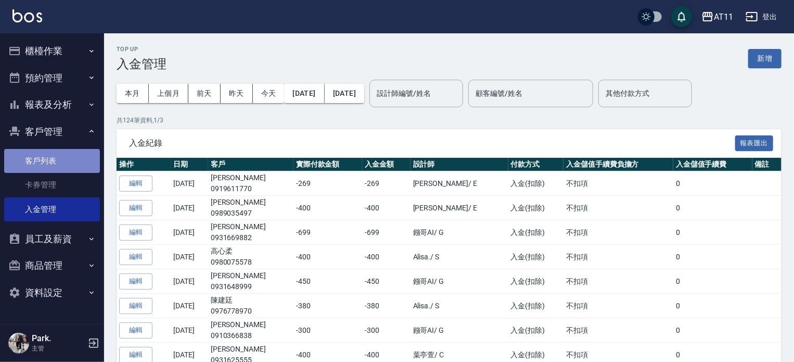
click at [57, 161] on link "客戶列表" at bounding box center [52, 161] width 96 height 24
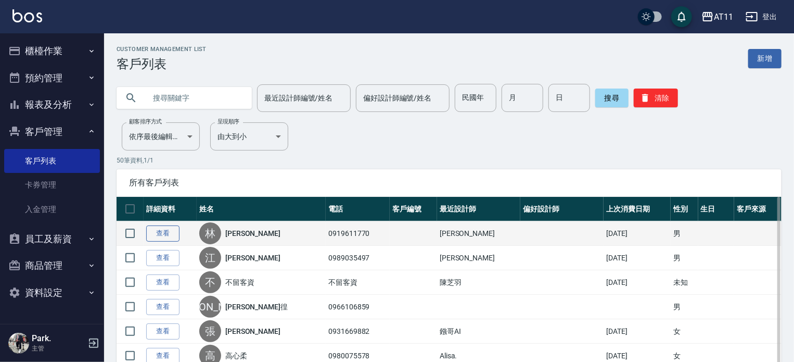
click at [160, 236] on link "查看" at bounding box center [162, 233] width 33 height 16
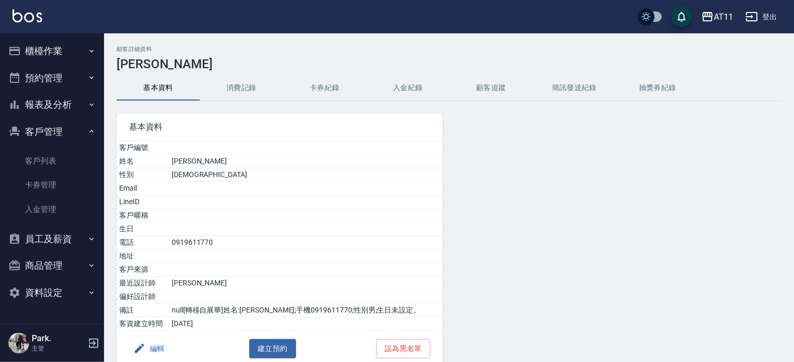
click at [419, 86] on button "入金紀錄" at bounding box center [407, 87] width 83 height 25
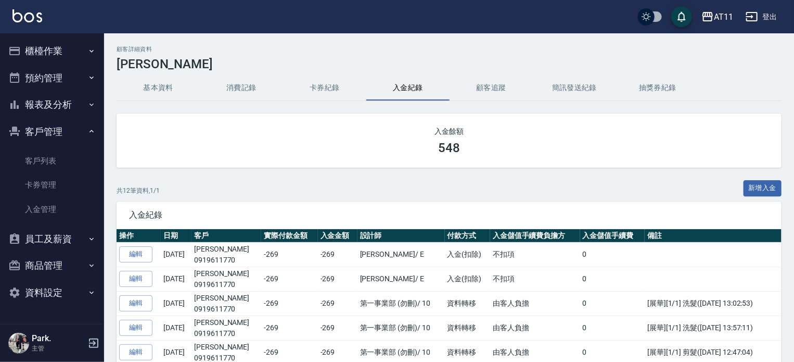
click at [50, 131] on button "客戶管理" at bounding box center [52, 131] width 96 height 27
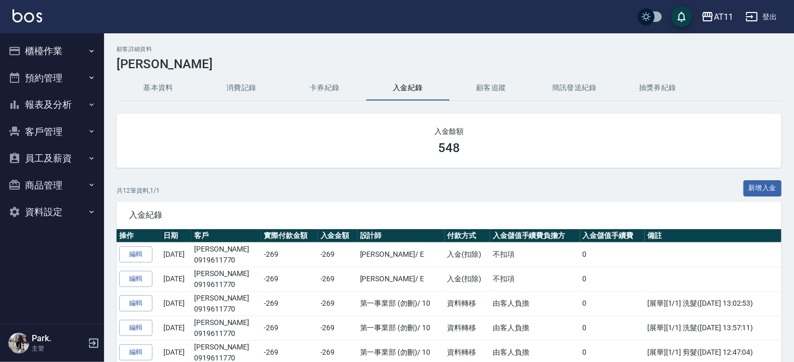
click at [51, 129] on button "客戶管理" at bounding box center [52, 131] width 96 height 27
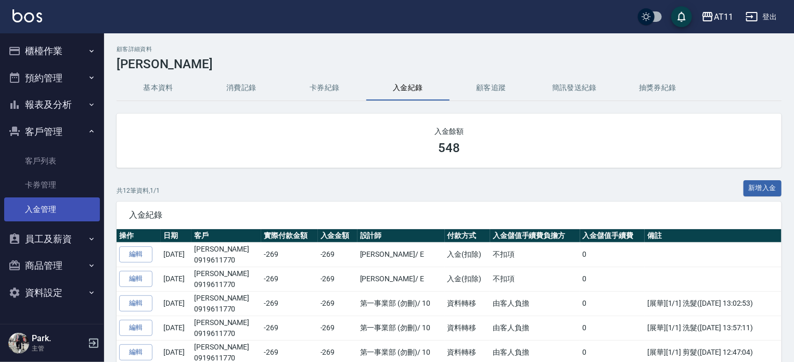
click at [49, 212] on link "入金管理" at bounding box center [52, 209] width 96 height 24
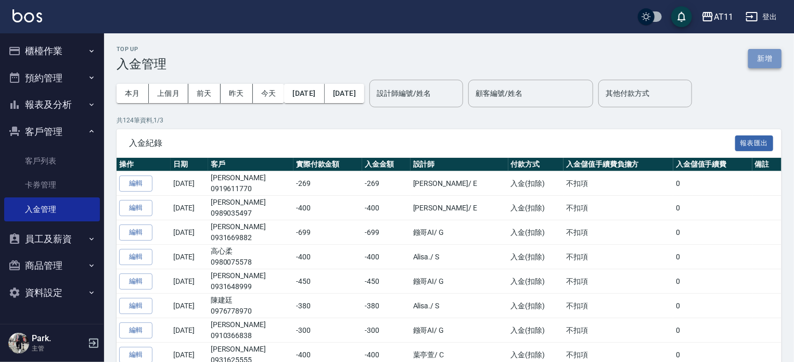
click at [770, 54] on button "新增" at bounding box center [764, 58] width 33 height 19
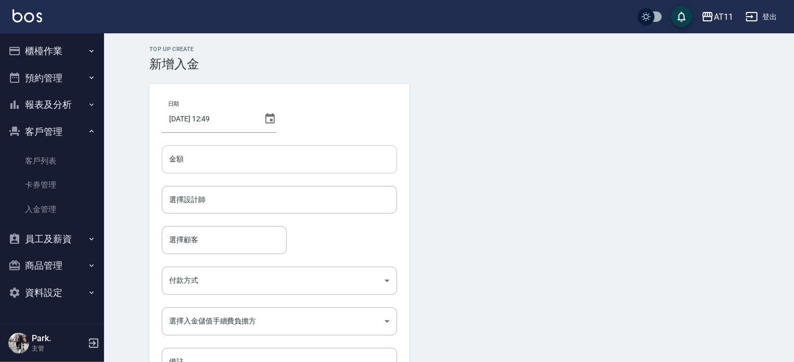
click at [270, 164] on input "金額" at bounding box center [279, 159] width 235 height 28
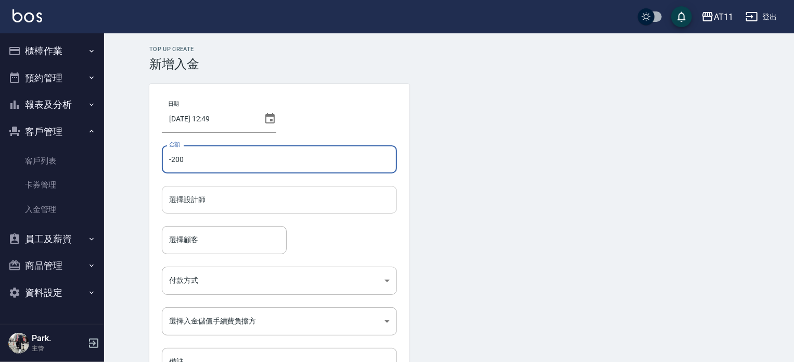
type input "-200"
click at [262, 201] on input "選擇設計師" at bounding box center [279, 199] width 226 height 18
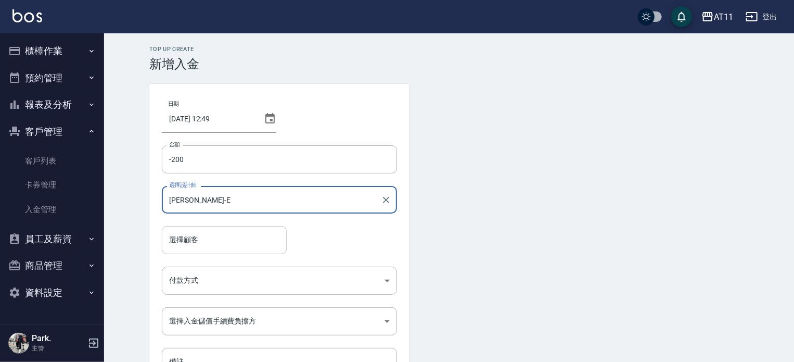
type input "[PERSON_NAME]-E"
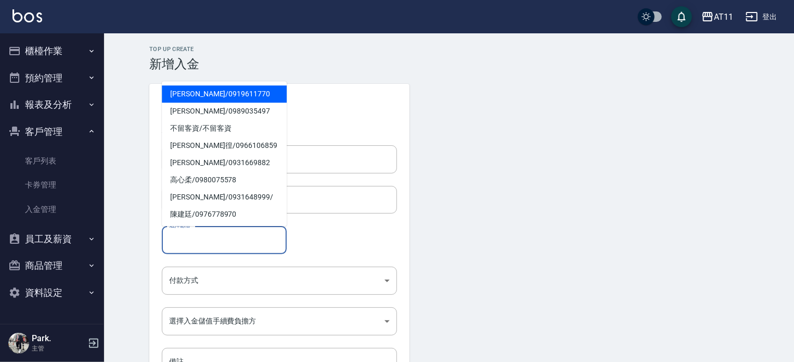
click at [252, 235] on input "選擇顧客" at bounding box center [223, 239] width 115 height 18
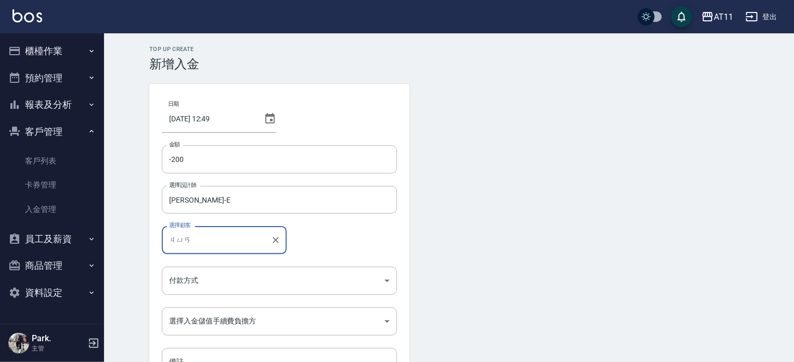
type input "捐"
click at [237, 267] on span "陳軍樺 / 0917632166" at bounding box center [224, 265] width 125 height 17
type input "陳軍樺/0917632166"
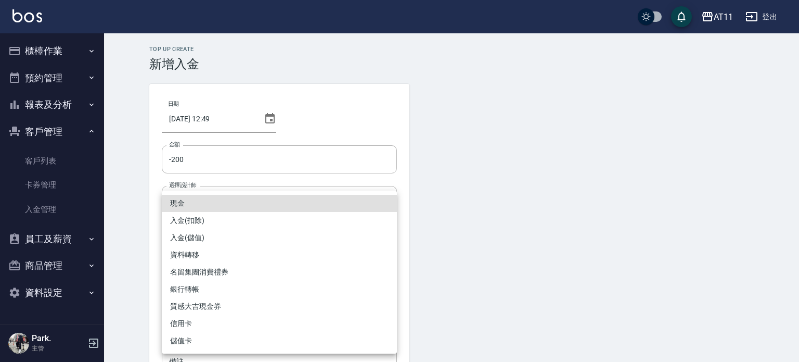
click at [231, 274] on body "AT11 登出 櫃檯作業 打帳單 帳單列表 現金收支登錄 材料自購登錄 每日結帳 排班表 現場電腦打卡 掃碼打卡 預約管理 預約管理 單日預約紀錄 單週預約紀…" at bounding box center [399, 216] width 799 height 432
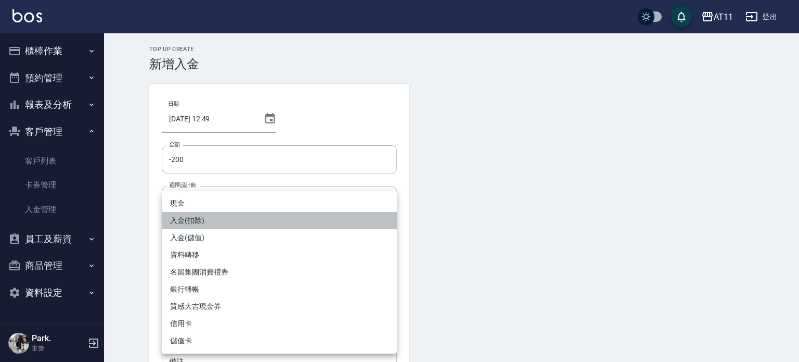
click at [231, 222] on li "入金(扣除)" at bounding box center [279, 220] width 235 height 17
type input "入金(扣除)"
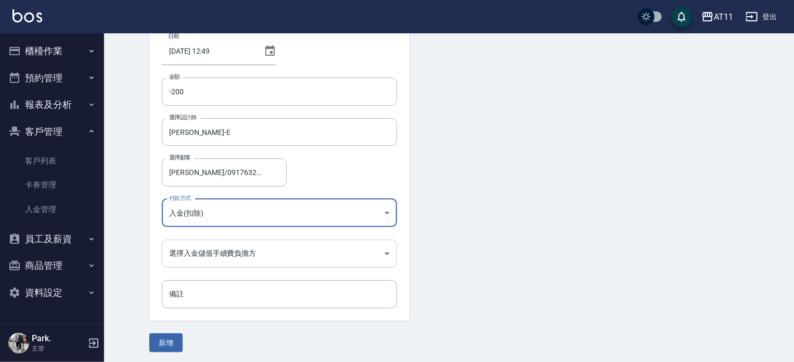
scroll to position [70, 0]
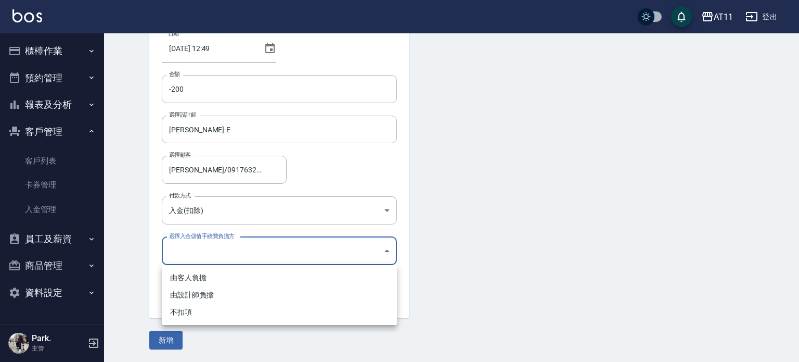
click at [246, 249] on body "AT11 登出 櫃檯作業 打帳單 帳單列表 現金收支登錄 材料自購登錄 每日結帳 排班表 現場電腦打卡 掃碼打卡 預約管理 預約管理 單日預約紀錄 單週預約紀…" at bounding box center [399, 146] width 799 height 432
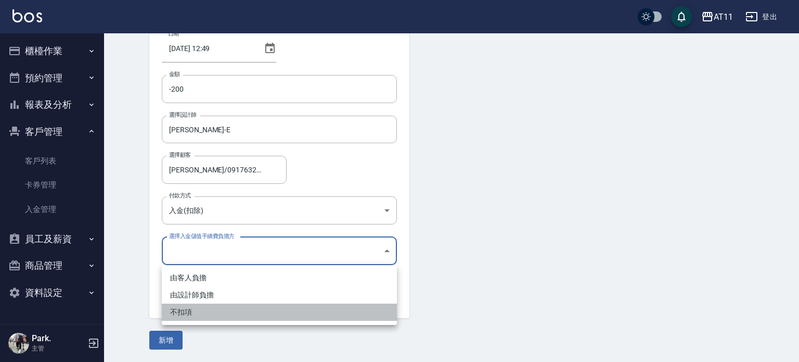
click at [240, 307] on li "不扣項" at bounding box center [279, 311] width 235 height 17
type input "WITHOUTHANDLINGFEE"
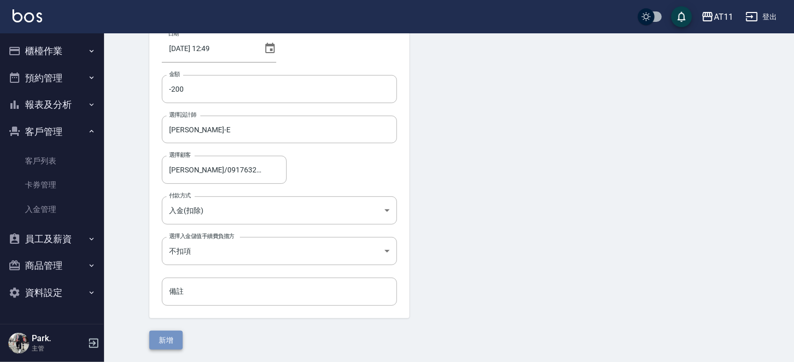
click at [173, 340] on button "新增" at bounding box center [165, 339] width 33 height 19
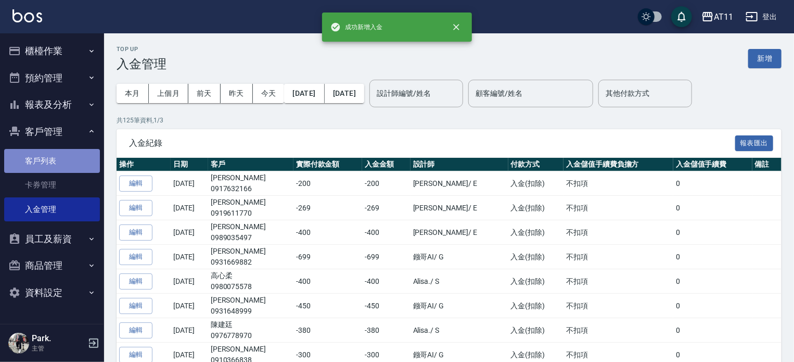
click at [47, 163] on link "客戶列表" at bounding box center [52, 161] width 96 height 24
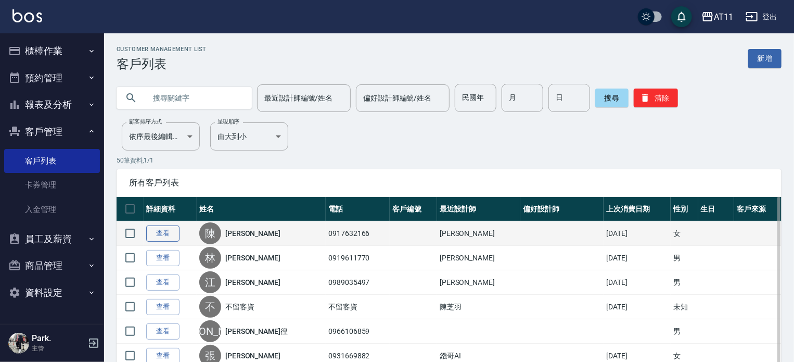
click at [169, 231] on link "查看" at bounding box center [162, 233] width 33 height 16
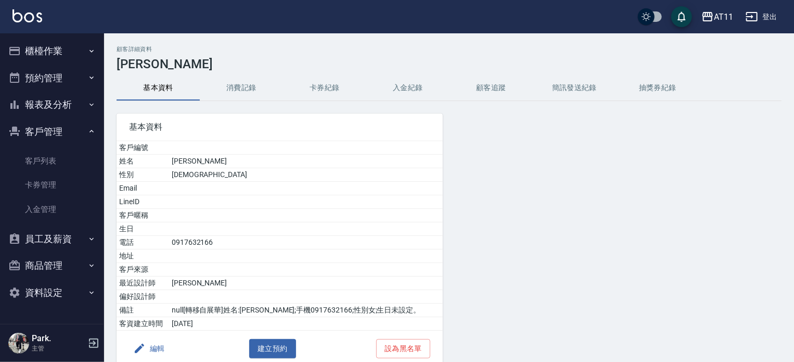
drag, startPoint x: 406, startPoint y: 85, endPoint x: 247, endPoint y: 35, distance: 167.3
click at [406, 85] on button "入金紀錄" at bounding box center [407, 87] width 83 height 25
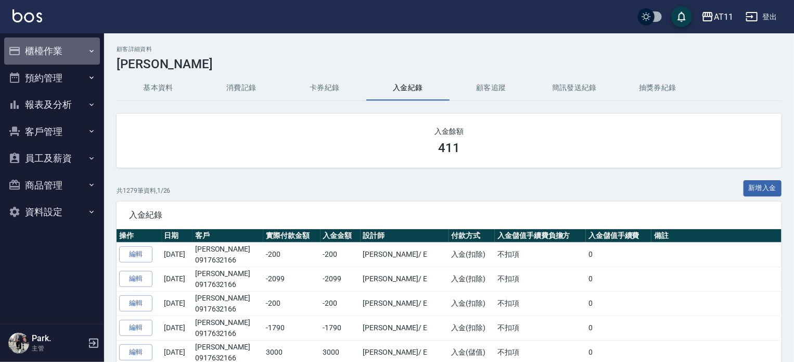
click at [59, 50] on button "櫃檯作業" at bounding box center [52, 50] width 96 height 27
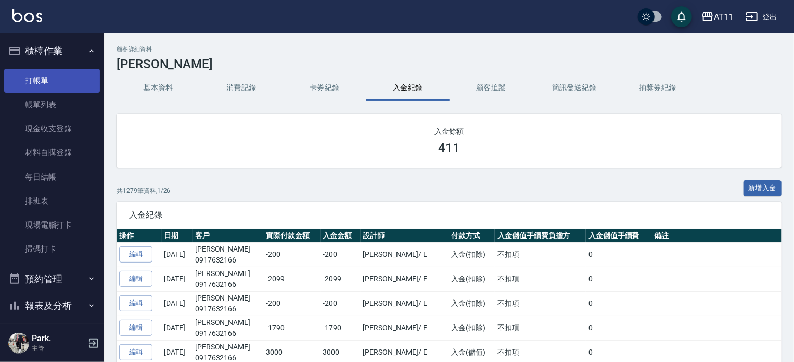
click at [48, 76] on link "打帳單" at bounding box center [52, 81] width 96 height 24
